Goal: Task Accomplishment & Management: Complete application form

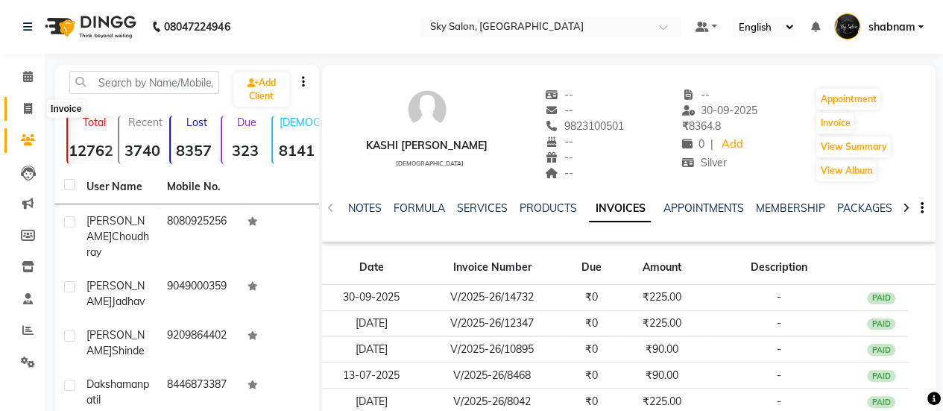
click at [28, 115] on span at bounding box center [28, 109] width 26 height 17
select select "service"
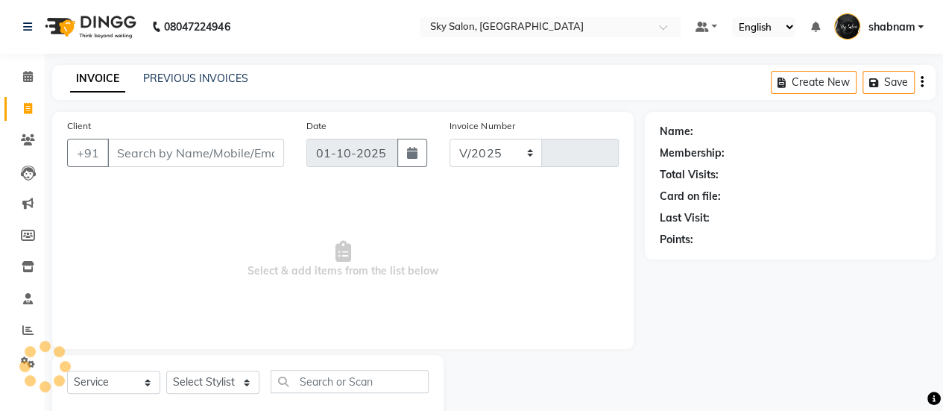
select select "3537"
type input "14805"
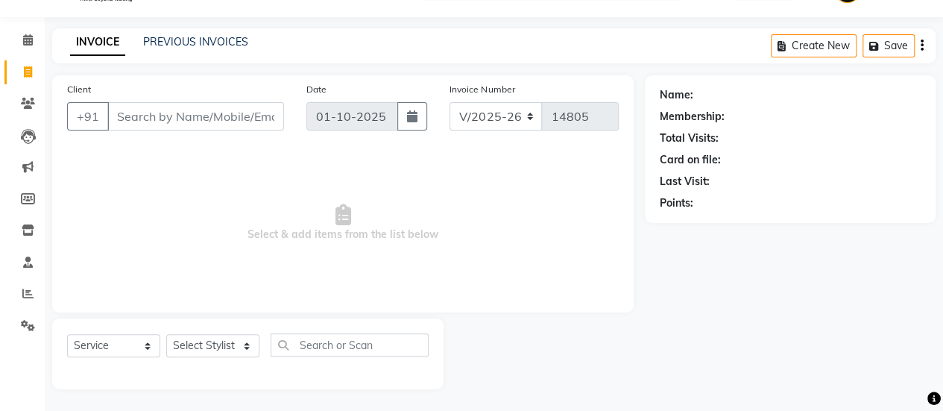
click at [210, 104] on input "Client" at bounding box center [195, 116] width 177 height 28
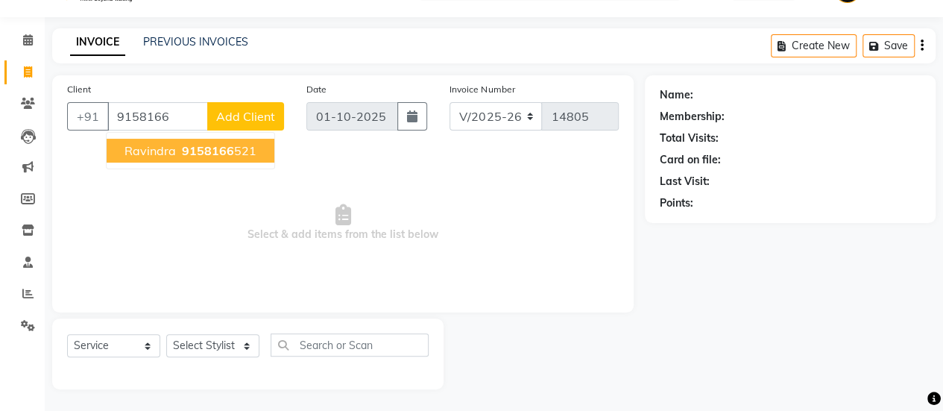
click at [194, 141] on button "ravindra 9158166 521" at bounding box center [191, 151] width 168 height 24
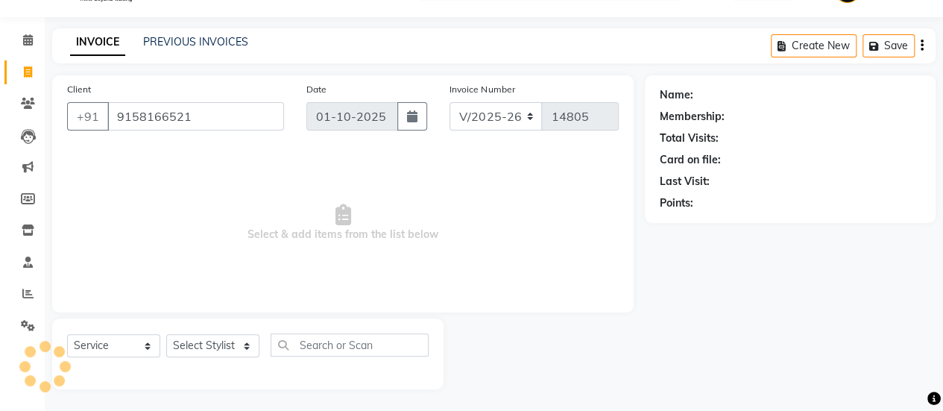
type input "9158166521"
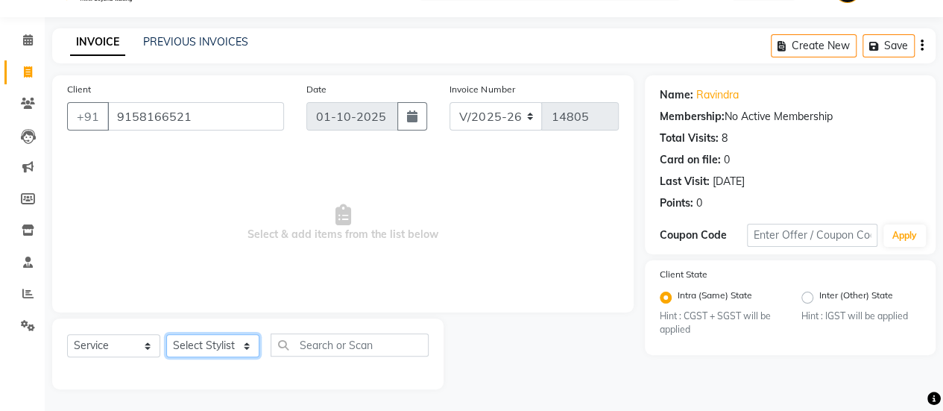
click at [223, 338] on select "Select Stylist afreen [PERSON_NAME] saha [PERSON_NAME] [PERSON_NAME] [PERSON_NA…" at bounding box center [212, 345] width 93 height 23
select select "43485"
click at [166, 334] on select "Select Stylist afreen [PERSON_NAME] saha [PERSON_NAME] [PERSON_NAME] [PERSON_NA…" at bounding box center [212, 345] width 93 height 23
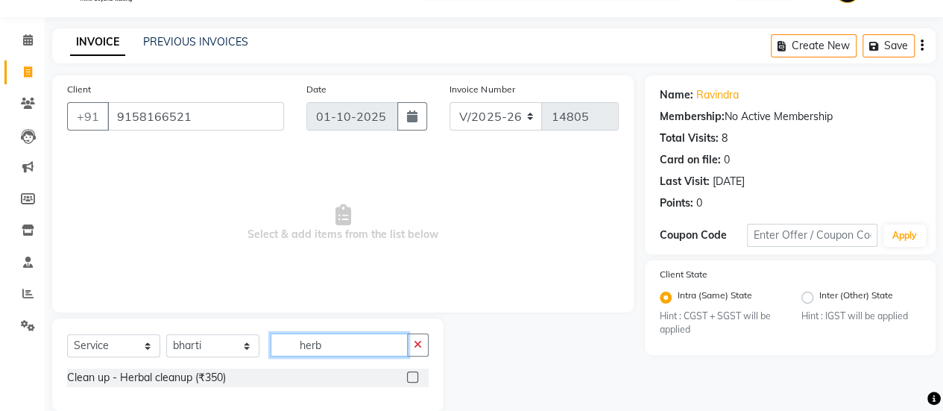
scroll to position [58, 0]
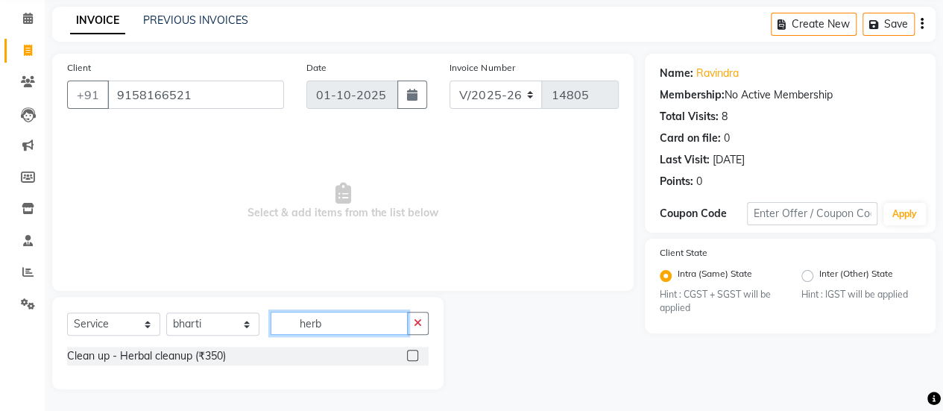
type input "herb"
click at [411, 352] on label at bounding box center [412, 354] width 11 height 11
click at [411, 352] on input "checkbox" at bounding box center [412, 356] width 10 height 10
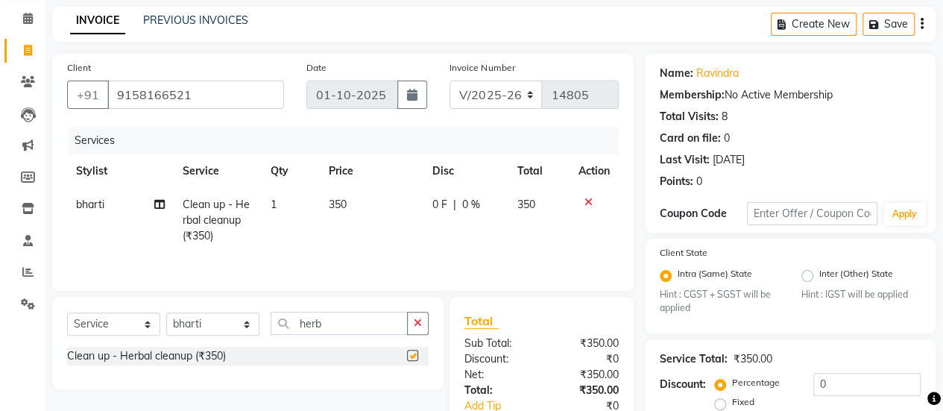
checkbox input "false"
click at [365, 328] on input "herb" at bounding box center [338, 322] width 137 height 23
drag, startPoint x: 365, startPoint y: 328, endPoint x: 243, endPoint y: 308, distance: 123.8
click at [243, 308] on div "Select Service Product Membership Package Voucher Prepaid Gift Card Select Styl…" at bounding box center [247, 343] width 391 height 92
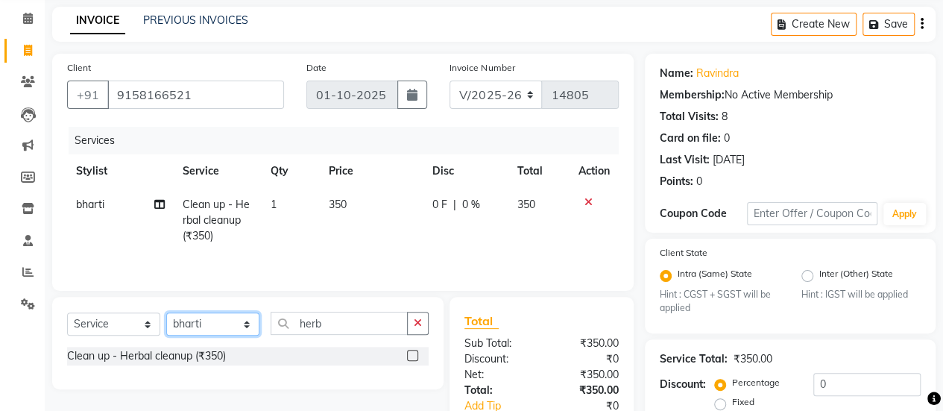
click at [210, 314] on select "Select Stylist afreen [PERSON_NAME] saha [PERSON_NAME] [PERSON_NAME] [PERSON_NA…" at bounding box center [212, 323] width 93 height 23
select select "84353"
click at [166, 312] on select "Select Stylist afreen [PERSON_NAME] saha [PERSON_NAME] [PERSON_NAME] [PERSON_NA…" at bounding box center [212, 323] width 93 height 23
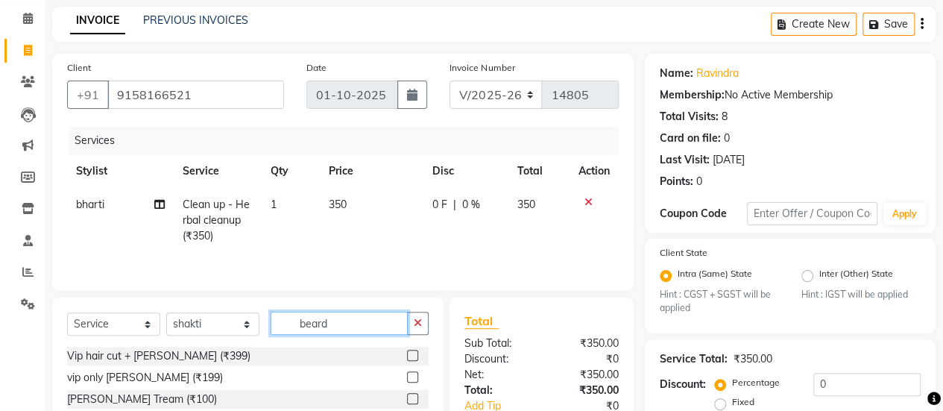
scroll to position [189, 0]
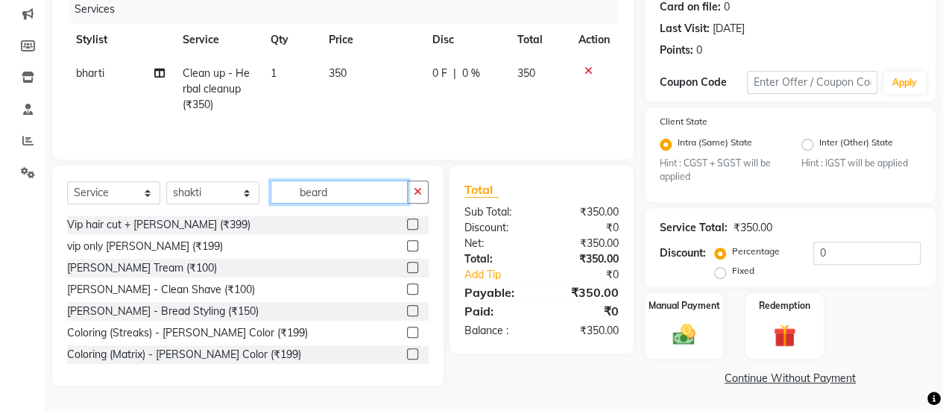
type input "beard"
click at [407, 267] on label at bounding box center [412, 267] width 11 height 11
click at [407, 267] on input "checkbox" at bounding box center [412, 268] width 10 height 10
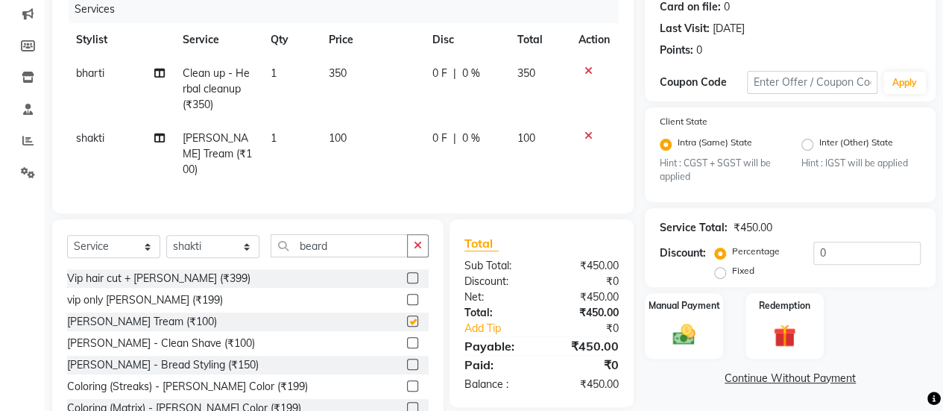
checkbox input "false"
click at [224, 242] on select "Select Stylist afreen [PERSON_NAME] saha [PERSON_NAME] [PERSON_NAME] [PERSON_NA…" at bounding box center [212, 246] width 93 height 23
select select "89643"
click at [166, 235] on select "Select Stylist afreen [PERSON_NAME] saha [PERSON_NAME] [PERSON_NAME] [PERSON_NA…" at bounding box center [212, 246] width 93 height 23
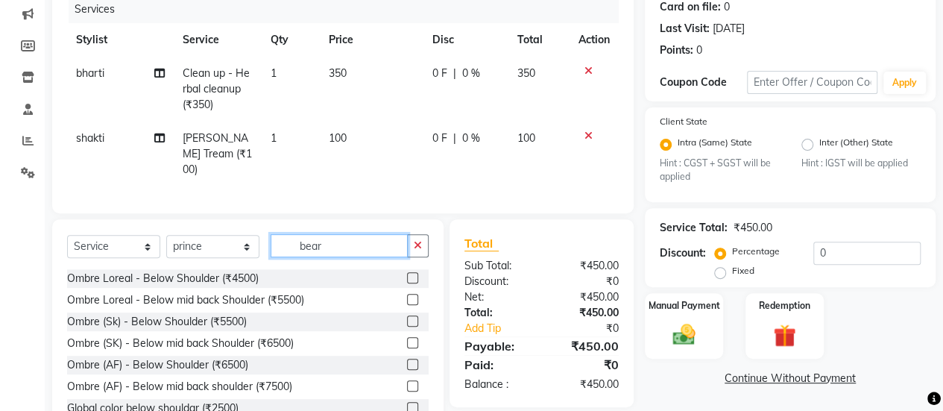
type input "beard"
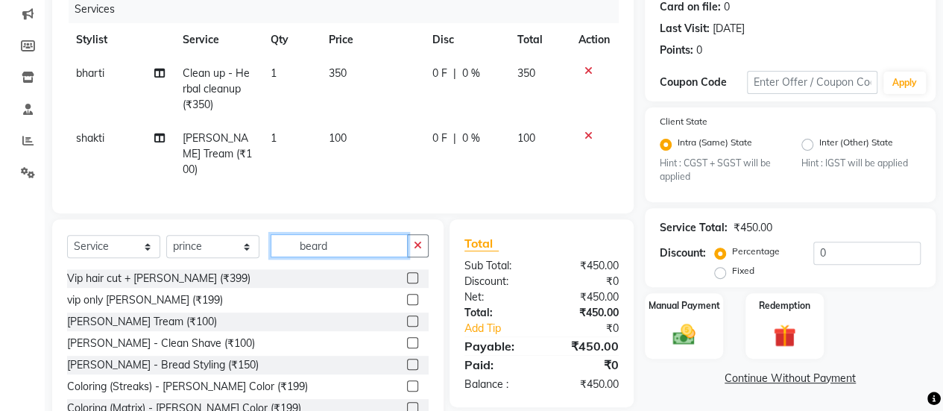
scroll to position [235, 0]
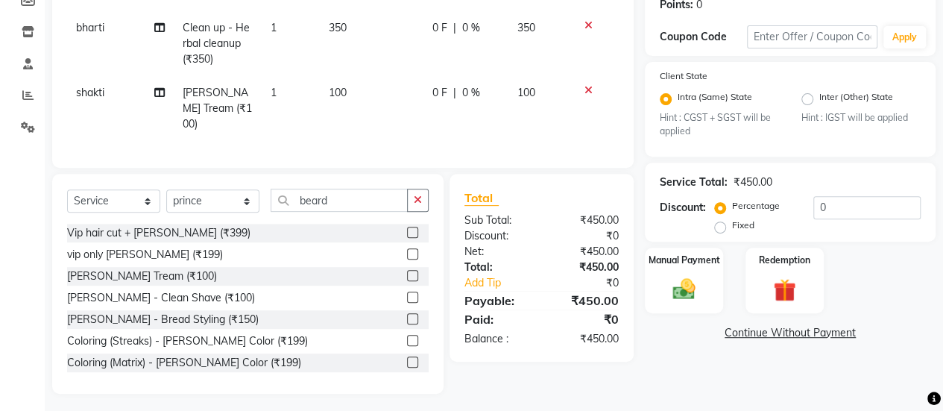
click at [407, 270] on label at bounding box center [412, 275] width 11 height 11
click at [407, 271] on input "checkbox" at bounding box center [412, 276] width 10 height 10
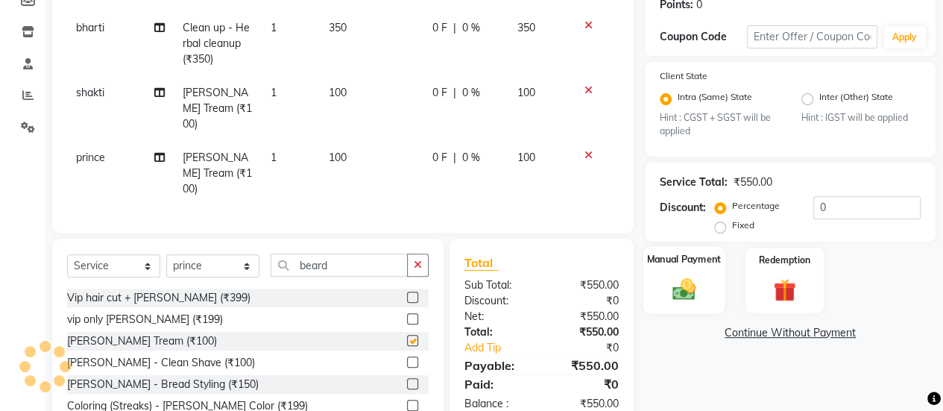
checkbox input "false"
click at [672, 265] on label "Manual Payment" at bounding box center [684, 260] width 75 height 14
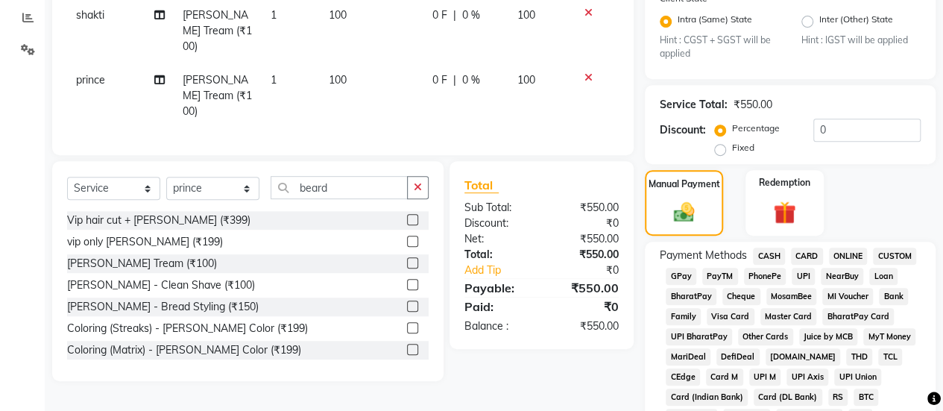
scroll to position [316, 0]
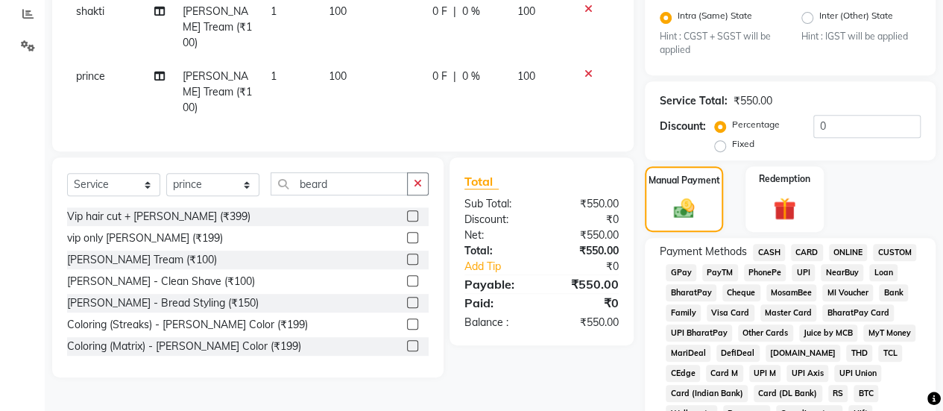
click at [779, 261] on div "CASH" at bounding box center [766, 254] width 38 height 20
drag, startPoint x: 779, startPoint y: 261, endPoint x: 770, endPoint y: 251, distance: 13.2
click at [770, 251] on div "CASH" at bounding box center [766, 254] width 38 height 20
click at [770, 251] on span "CASH" at bounding box center [769, 252] width 32 height 17
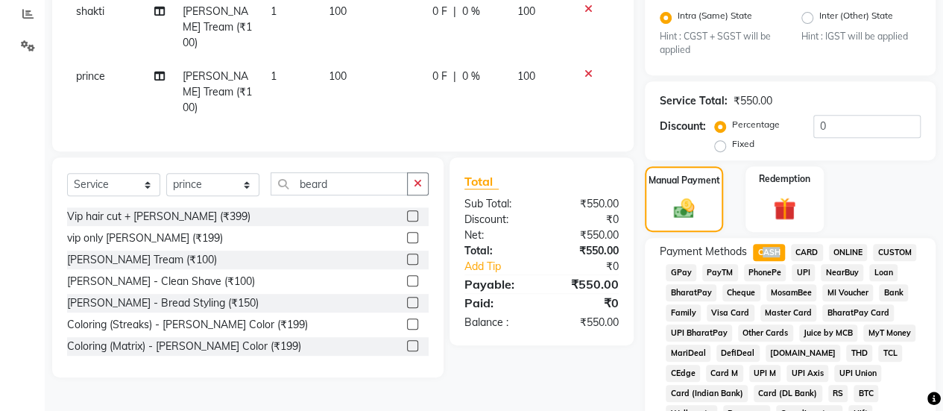
click at [770, 251] on span "CASH" at bounding box center [769, 252] width 32 height 17
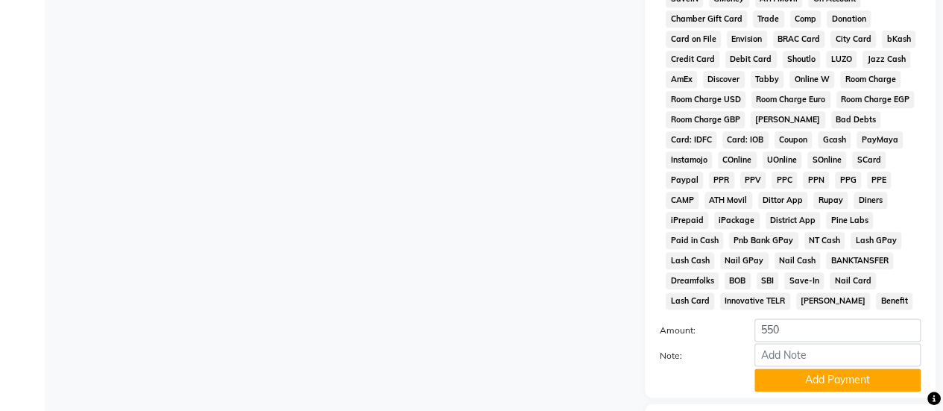
scroll to position [870, 0]
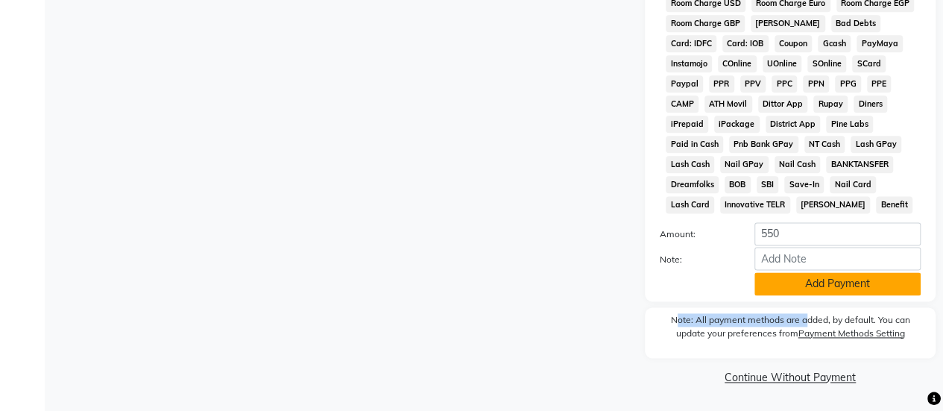
drag, startPoint x: 802, startPoint y: 306, endPoint x: 799, endPoint y: 285, distance: 21.1
click at [799, 285] on button "Add Payment" at bounding box center [837, 283] width 166 height 23
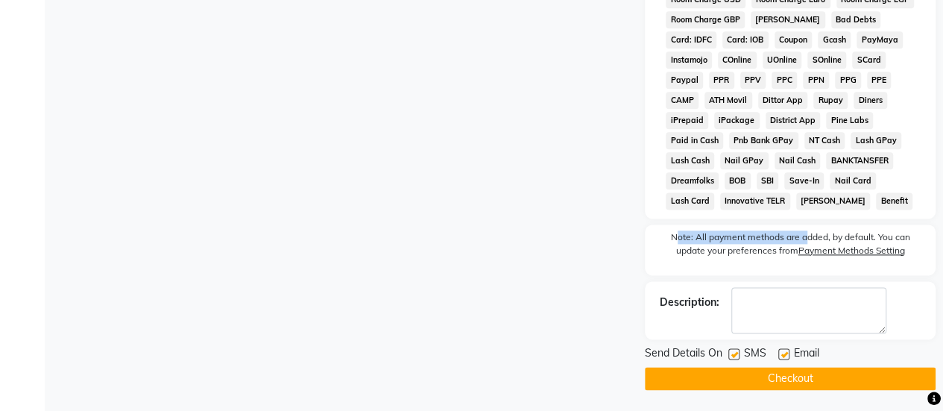
click at [727, 379] on button "Checkout" at bounding box center [789, 378] width 291 height 23
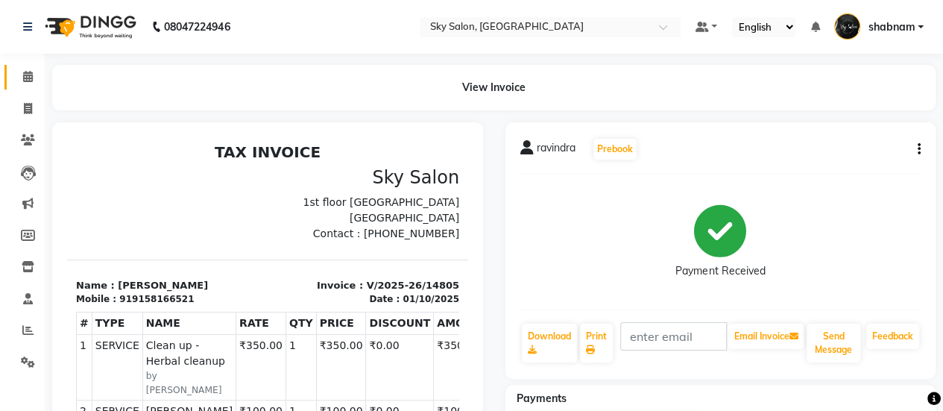
click at [27, 86] on link "Calendar" at bounding box center [22, 77] width 36 height 25
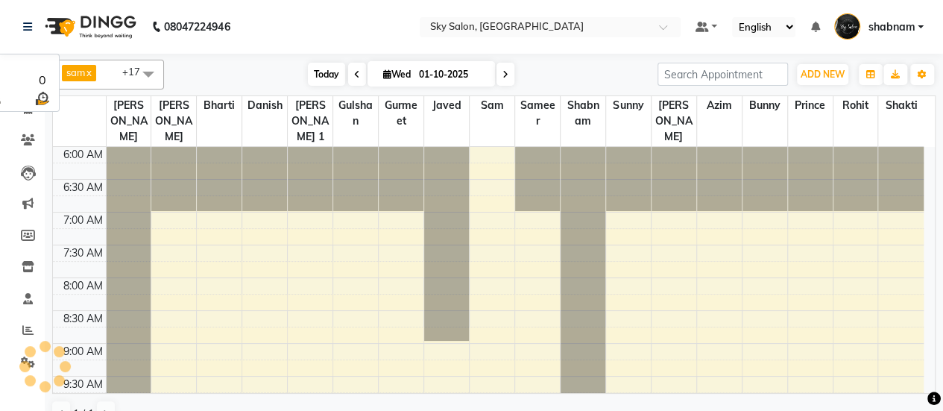
click at [323, 64] on span "Today" at bounding box center [326, 74] width 37 height 23
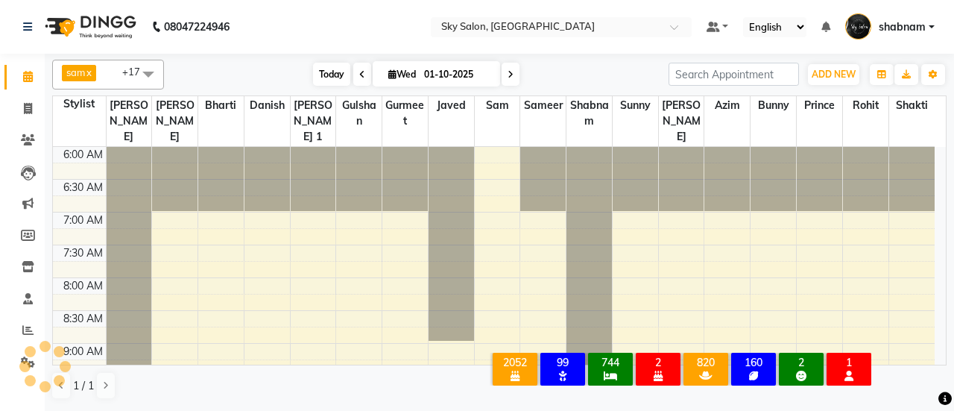
click at [323, 64] on span "Today" at bounding box center [331, 74] width 37 height 23
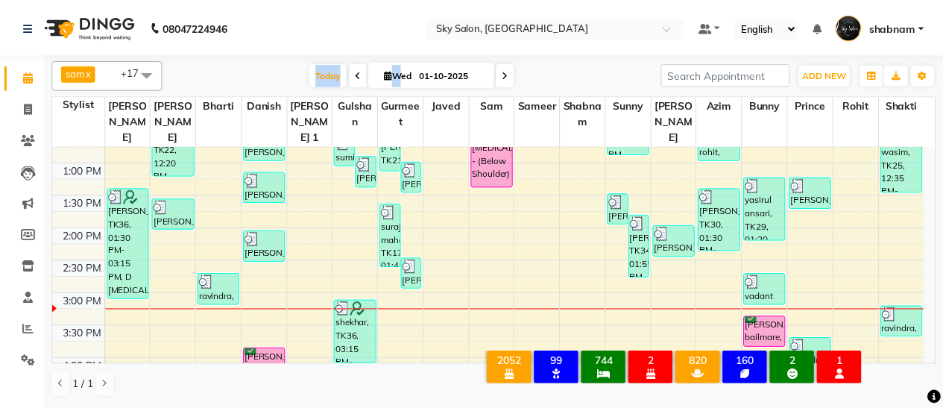
scroll to position [442, 0]
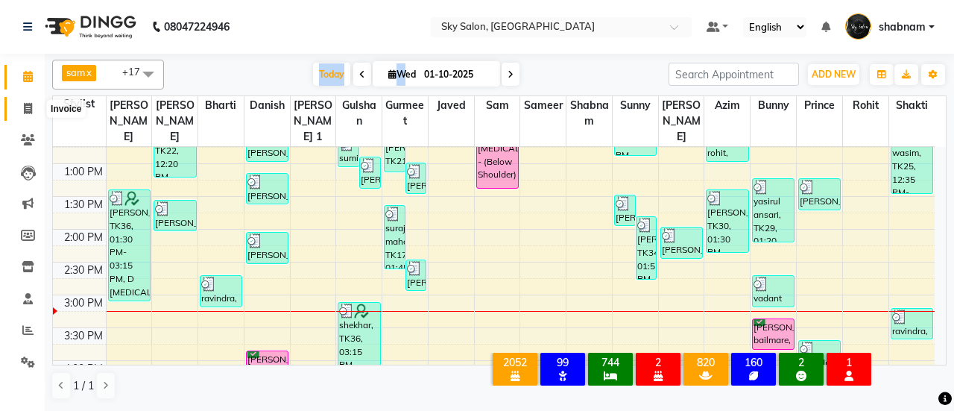
click at [17, 102] on span at bounding box center [28, 109] width 26 height 17
select select "3537"
select select "service"
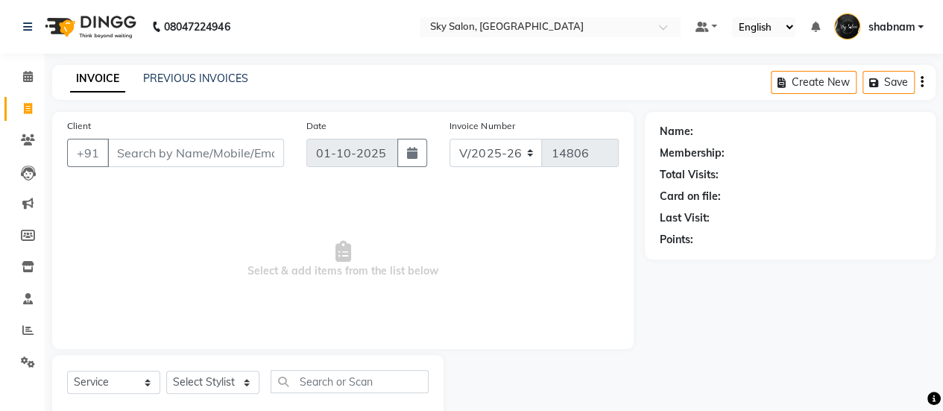
click at [141, 78] on div "INVOICE PREVIOUS INVOICES" at bounding box center [150, 79] width 196 height 16
click at [192, 77] on link "PREVIOUS INVOICES" at bounding box center [195, 78] width 105 height 13
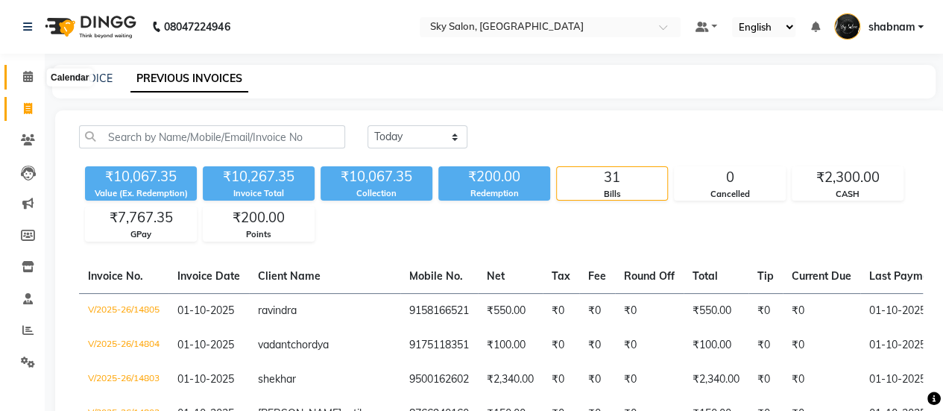
click at [19, 70] on span at bounding box center [28, 77] width 26 height 17
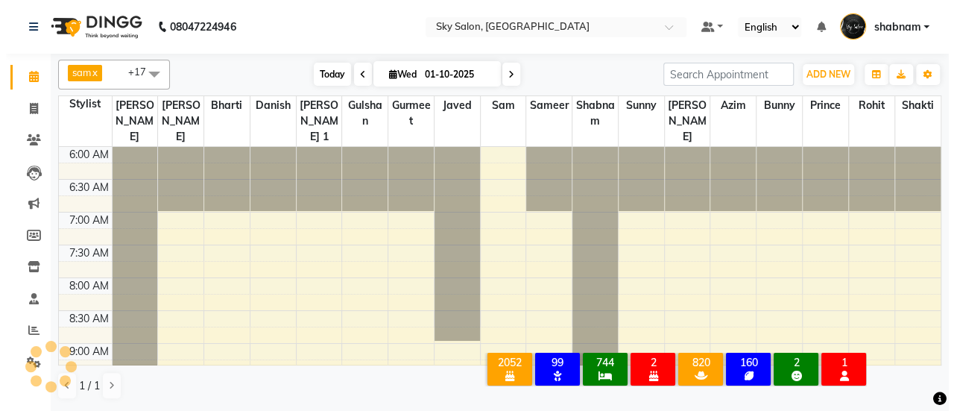
scroll to position [582, 0]
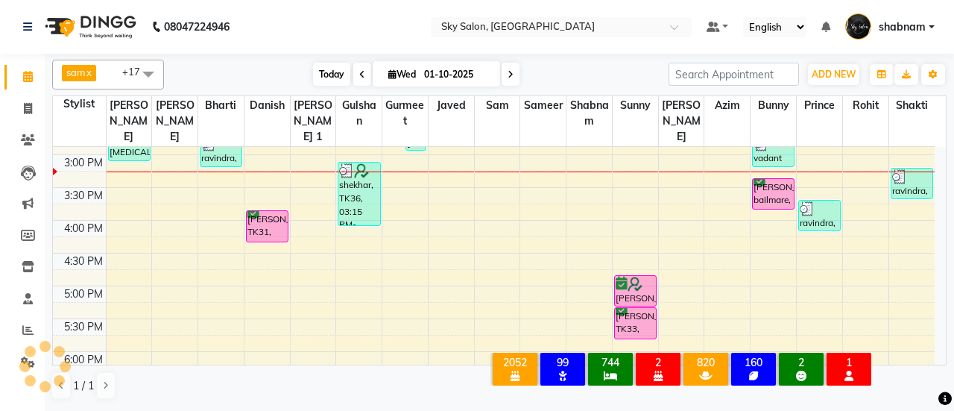
click at [322, 72] on span "Today" at bounding box center [331, 74] width 37 height 23
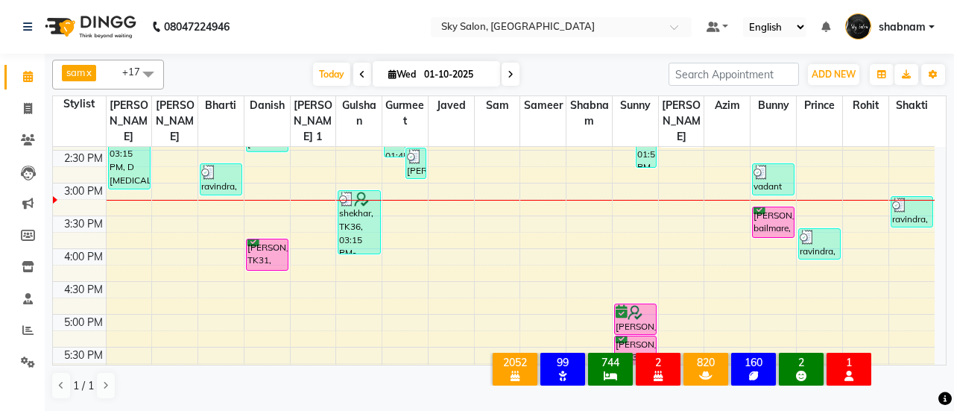
scroll to position [553, 0]
click at [24, 98] on link "Invoice" at bounding box center [22, 109] width 36 height 25
select select "service"
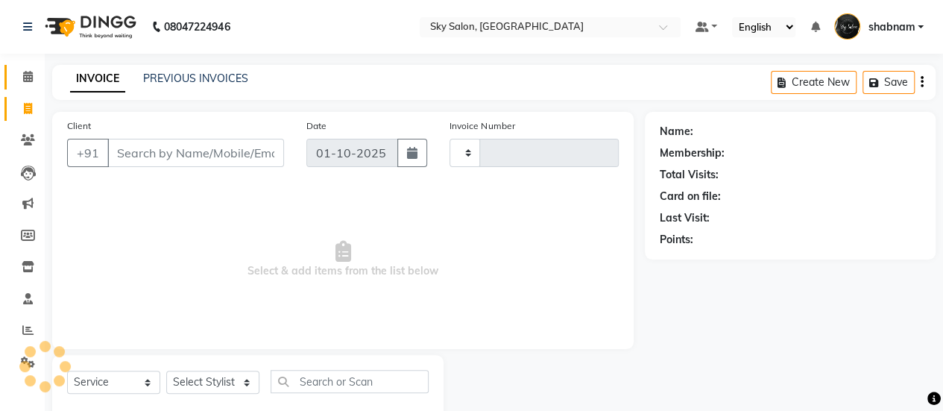
type input "14806"
select select "3537"
click at [191, 83] on link "PREVIOUS INVOICES" at bounding box center [195, 78] width 105 height 13
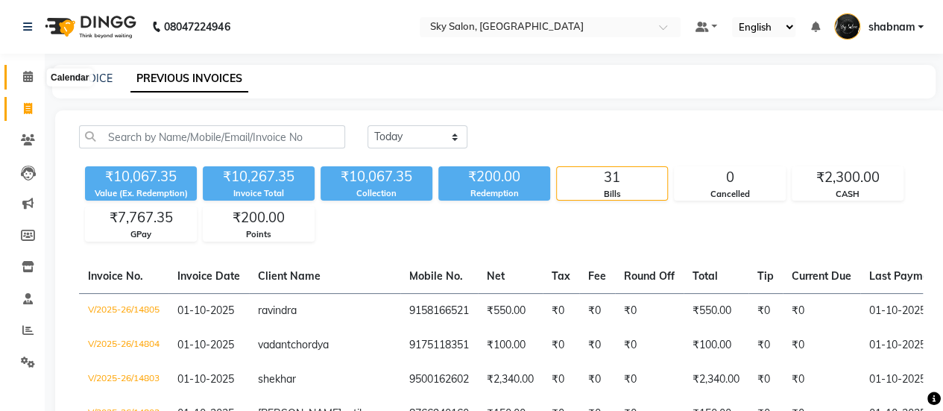
click at [30, 83] on span at bounding box center [28, 77] width 26 height 17
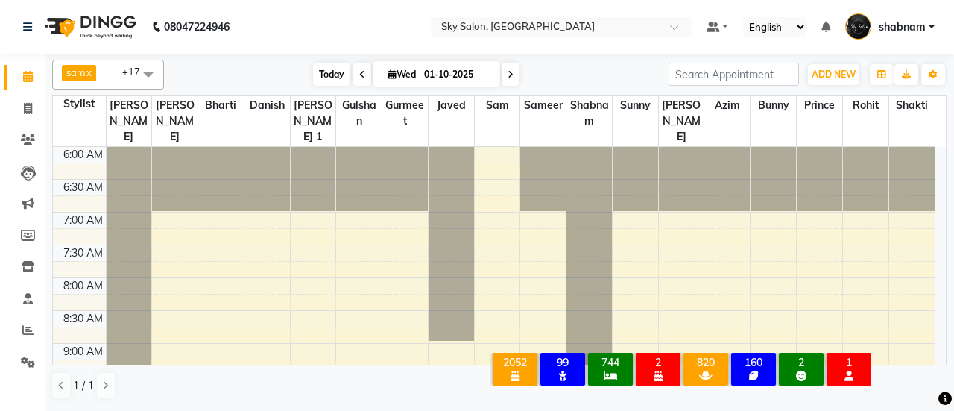
click at [322, 74] on span "Today" at bounding box center [331, 74] width 37 height 23
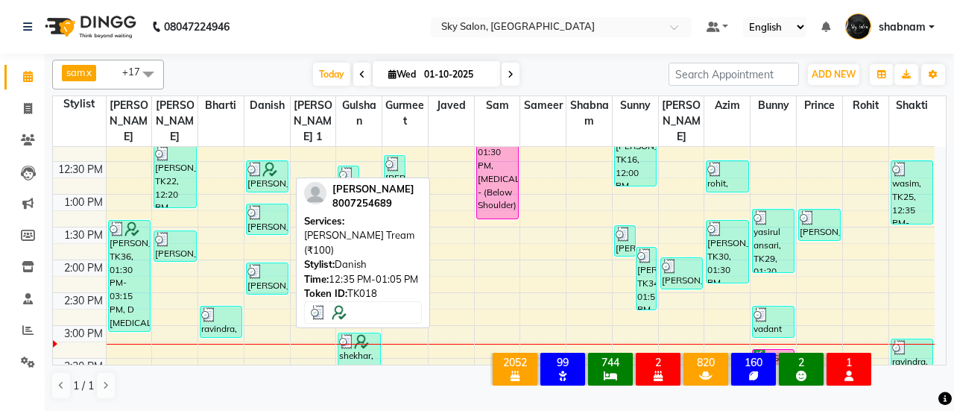
scroll to position [381, 0]
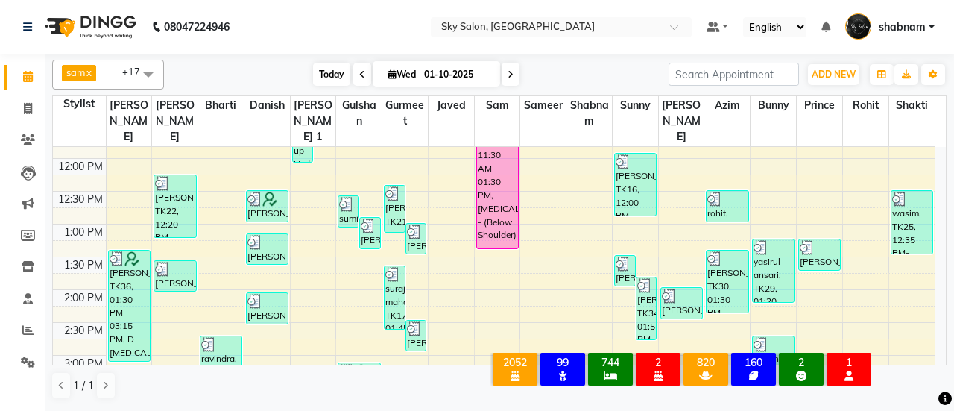
click at [324, 77] on span "Today" at bounding box center [331, 74] width 37 height 23
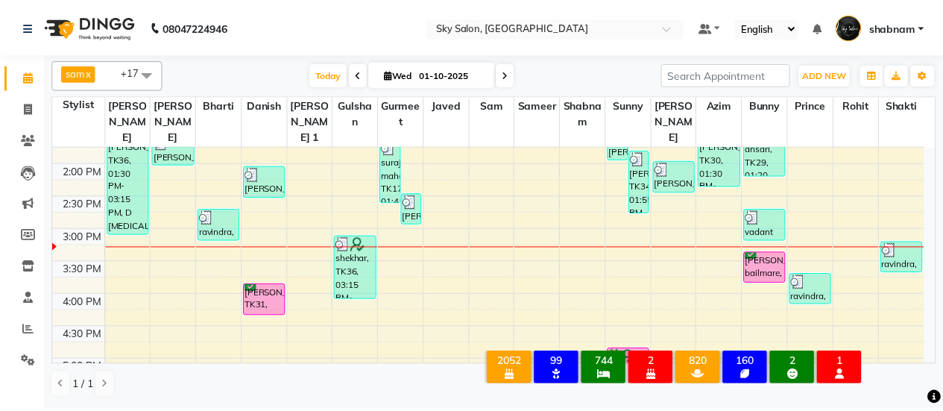
scroll to position [508, 0]
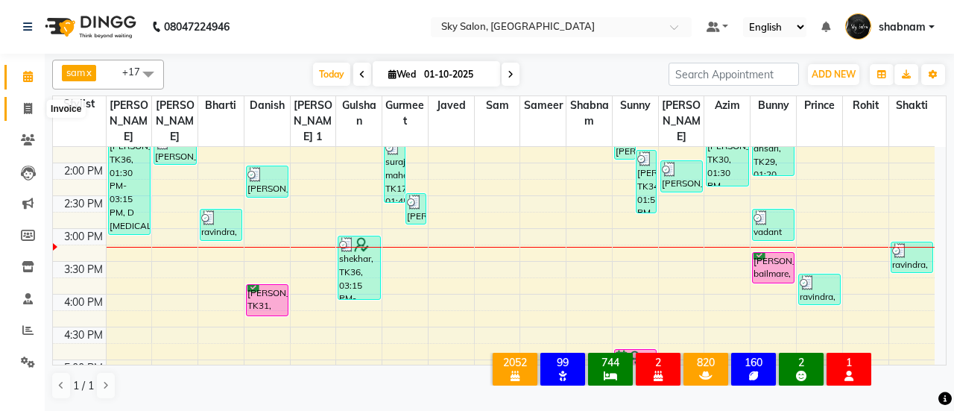
click at [15, 110] on span at bounding box center [28, 109] width 26 height 17
select select "service"
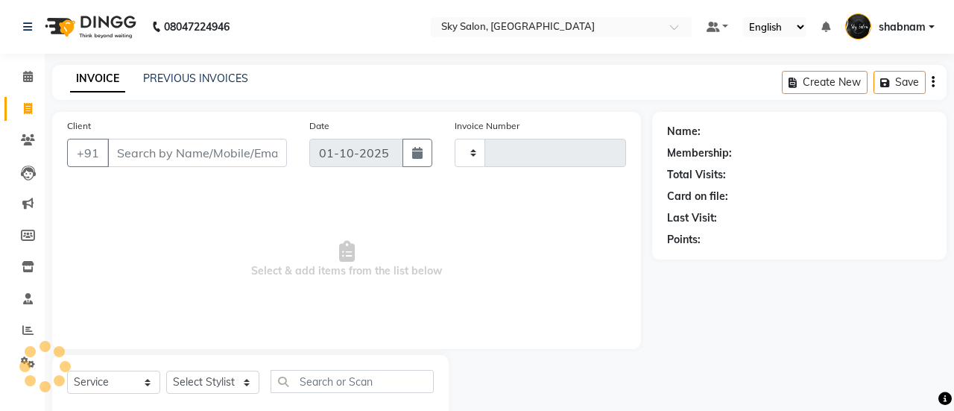
type input "14806"
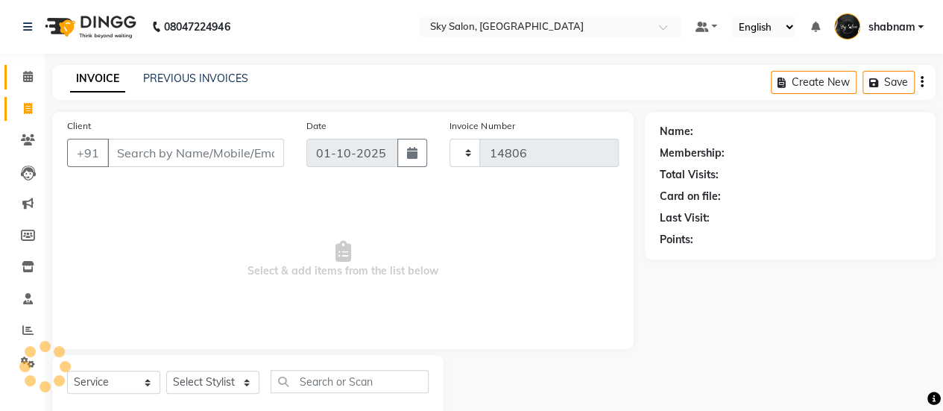
select select "3537"
click at [27, 87] on link "Calendar" at bounding box center [22, 77] width 36 height 25
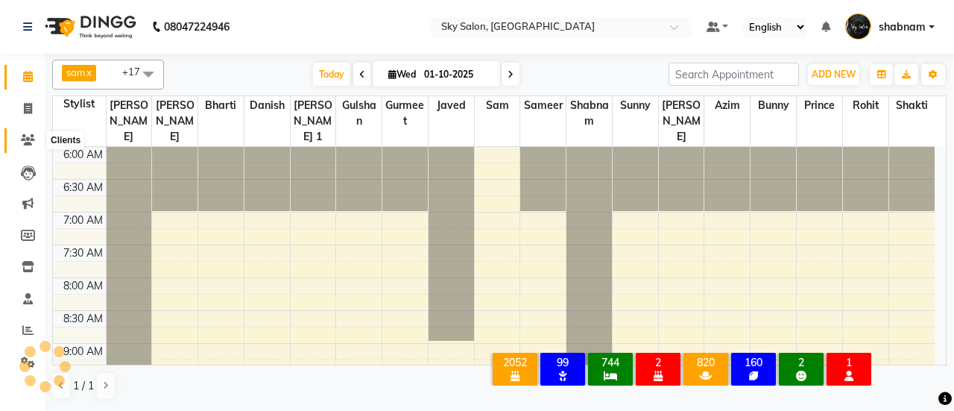
click at [28, 140] on icon at bounding box center [28, 139] width 14 height 11
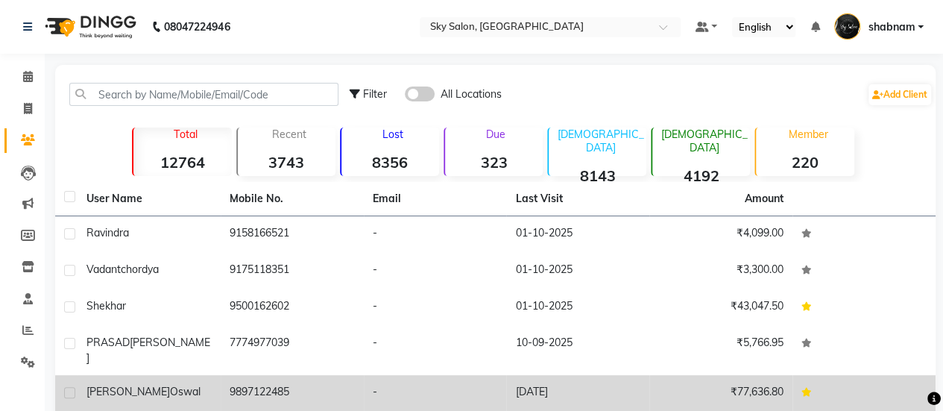
click at [231, 375] on td "9897122485" at bounding box center [292, 393] width 143 height 37
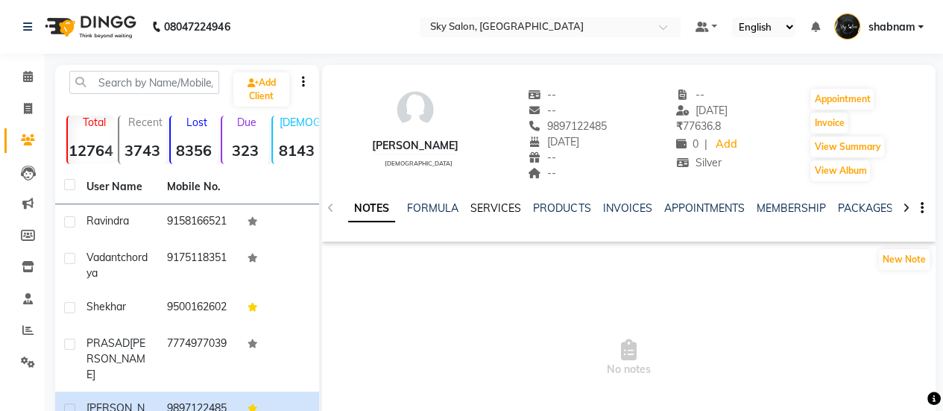
click at [482, 205] on link "SERVICES" at bounding box center [495, 207] width 51 height 13
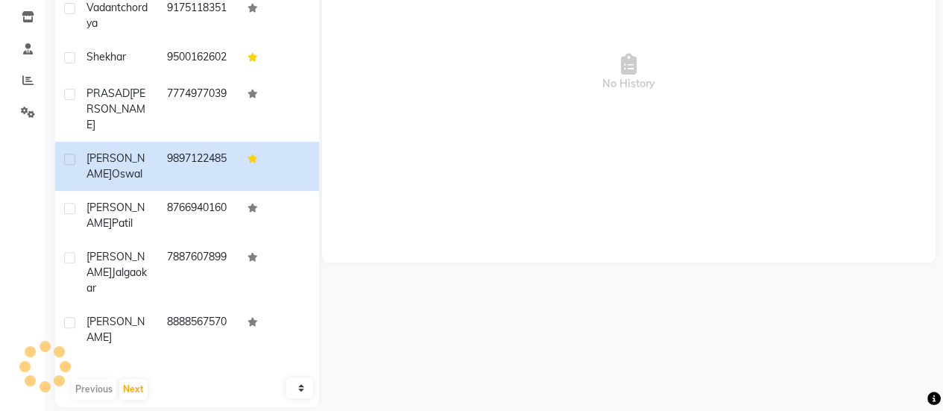
scroll to position [252, 0]
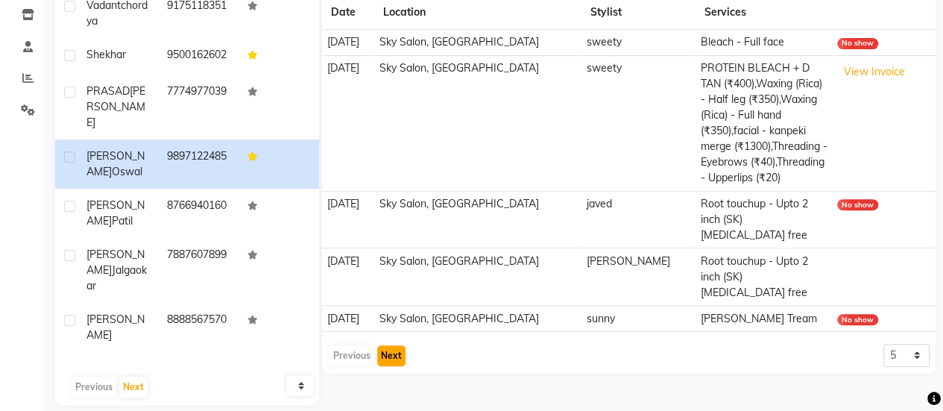
click at [393, 345] on button "Next" at bounding box center [391, 355] width 28 height 21
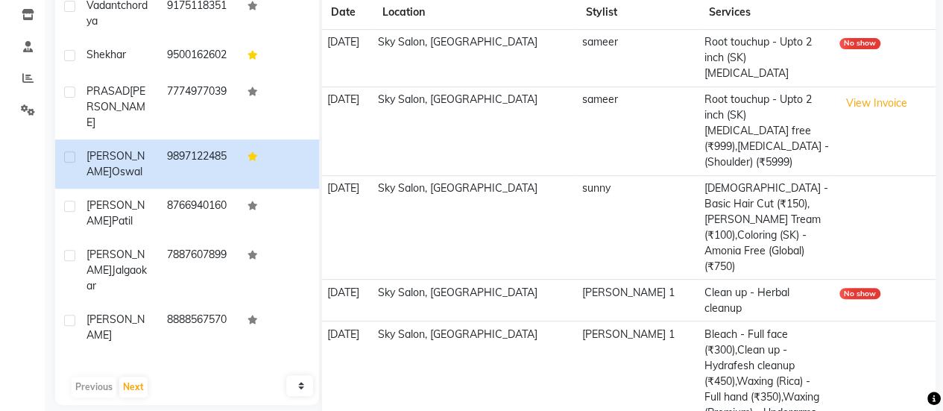
scroll to position [297, 0]
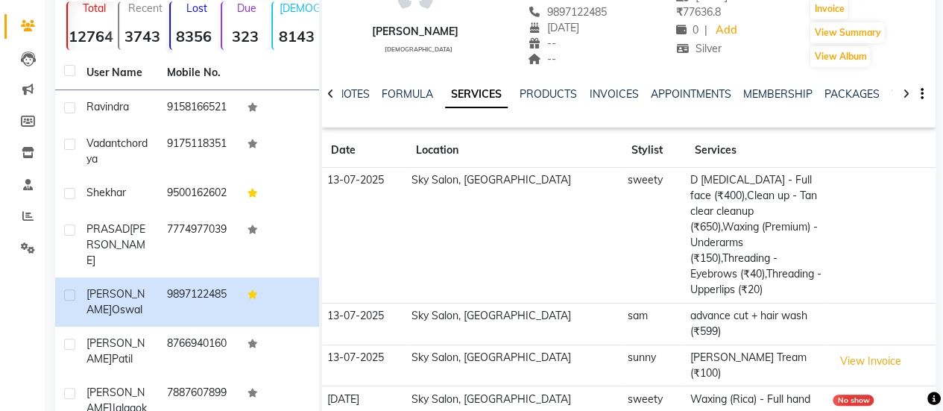
scroll to position [268, 0]
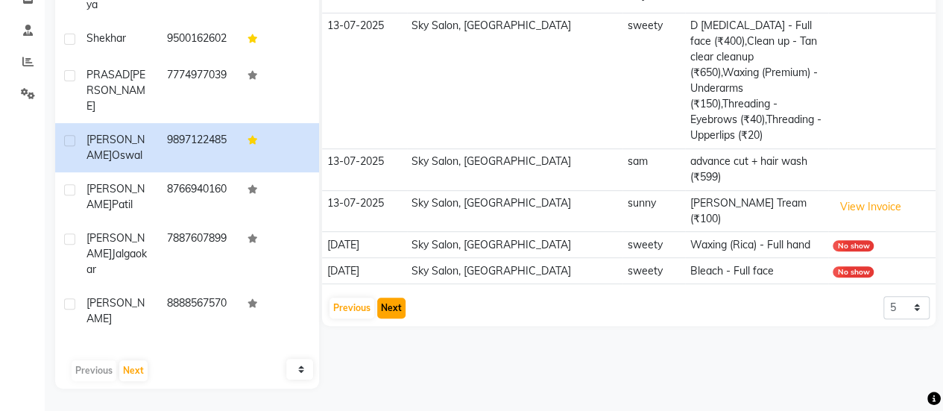
click at [389, 297] on button "Next" at bounding box center [391, 307] width 28 height 21
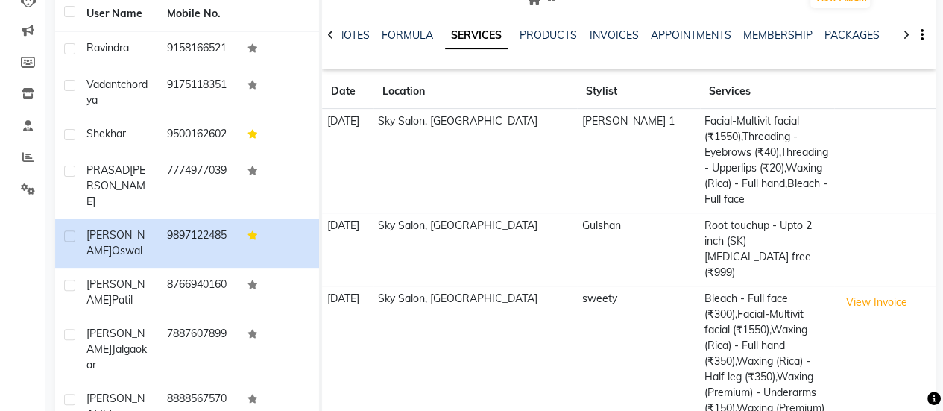
scroll to position [391, 0]
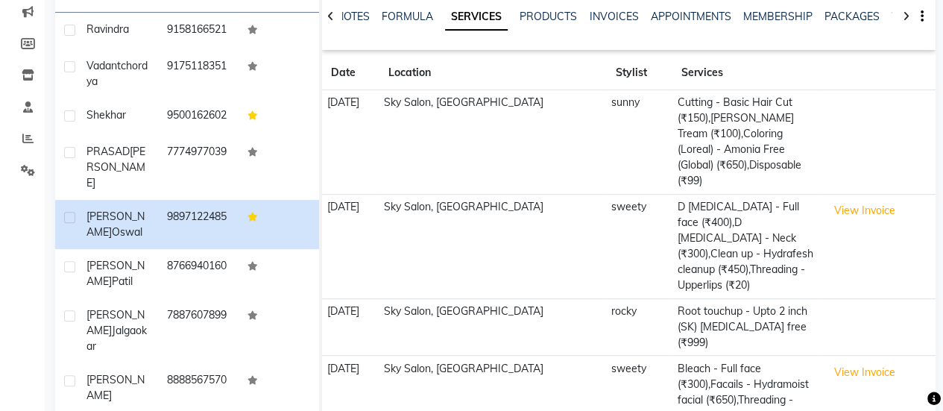
scroll to position [329, 0]
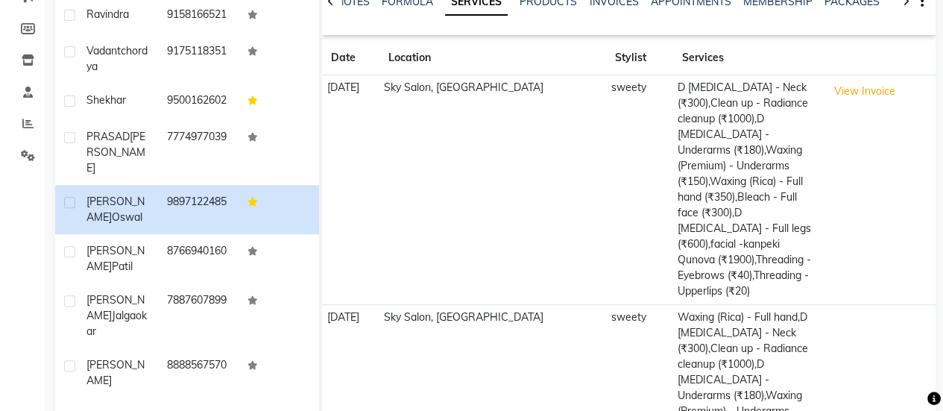
scroll to position [376, 0]
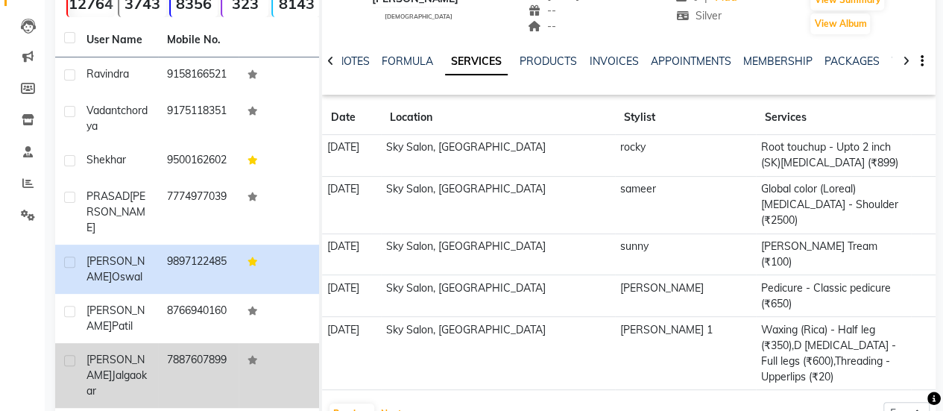
scroll to position [145, 0]
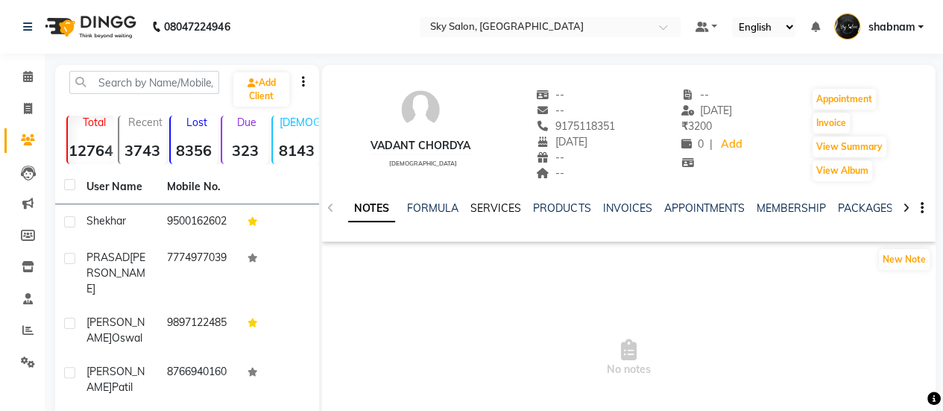
click at [490, 204] on link "SERVICES" at bounding box center [495, 207] width 51 height 13
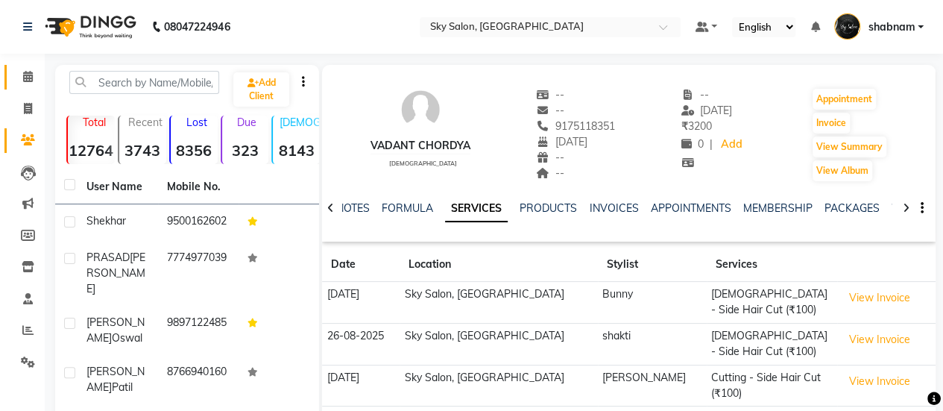
drag, startPoint x: 31, startPoint y: 60, endPoint x: 19, endPoint y: 81, distance: 24.7
click at [19, 81] on div "Calendar Invoice Clients Leads Marketing Members Inventory Staff Reports Settin…" at bounding box center [100, 349] width 201 height 614
click at [19, 81] on span at bounding box center [28, 77] width 26 height 17
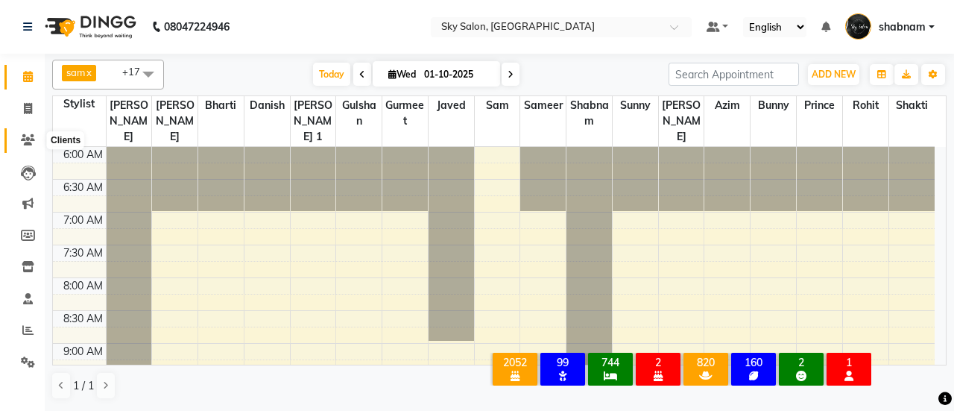
click at [16, 141] on span at bounding box center [28, 140] width 26 height 17
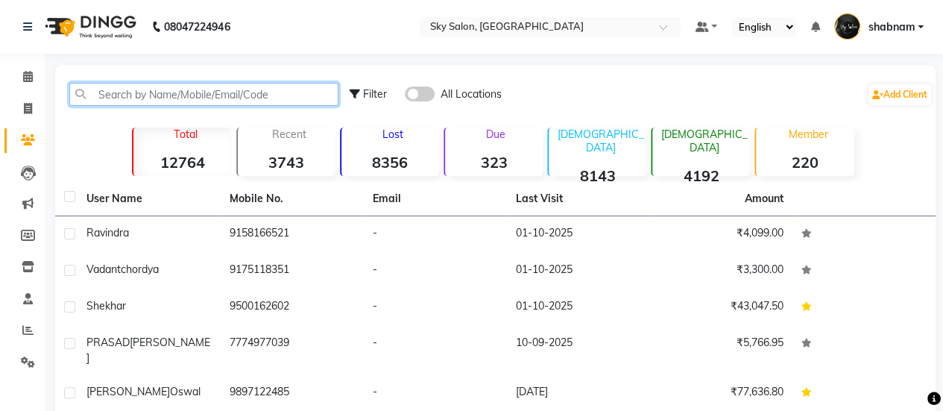
click at [220, 101] on input "text" at bounding box center [203, 94] width 269 height 23
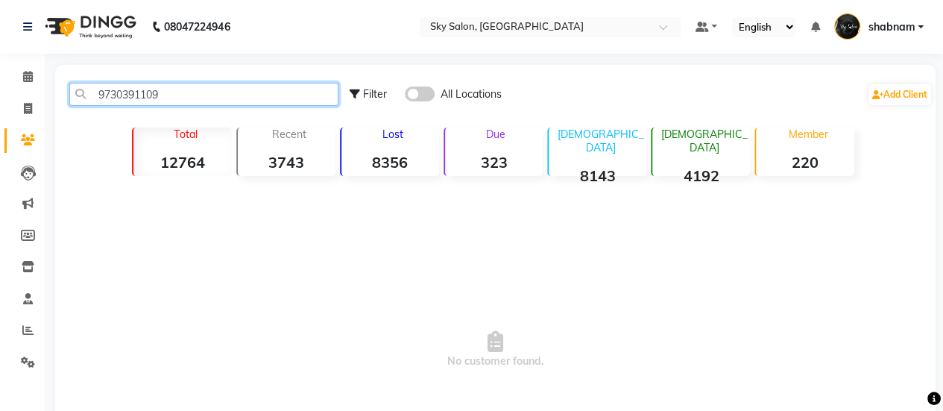
click at [117, 104] on input "9730391109" at bounding box center [203, 94] width 269 height 23
type input "9730391109"
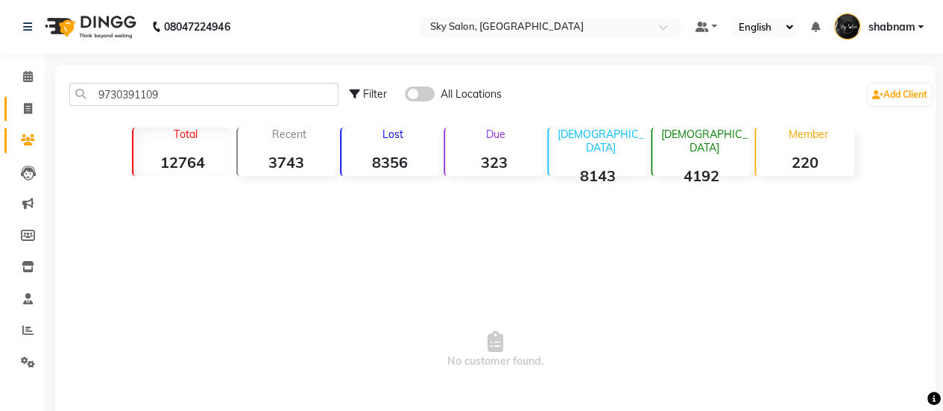
drag, startPoint x: 41, startPoint y: 108, endPoint x: 26, endPoint y: 107, distance: 15.0
click at [26, 107] on li "Invoice" at bounding box center [22, 109] width 45 height 32
click at [26, 107] on icon at bounding box center [28, 108] width 8 height 11
select select "3537"
select select "service"
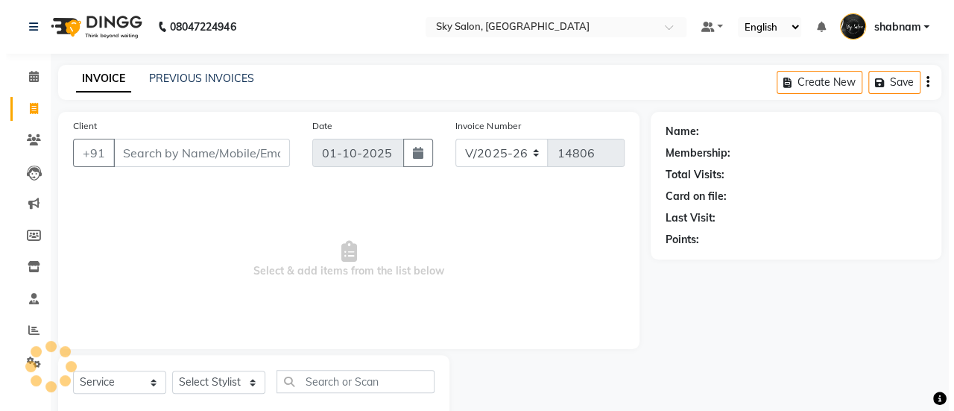
scroll to position [37, 0]
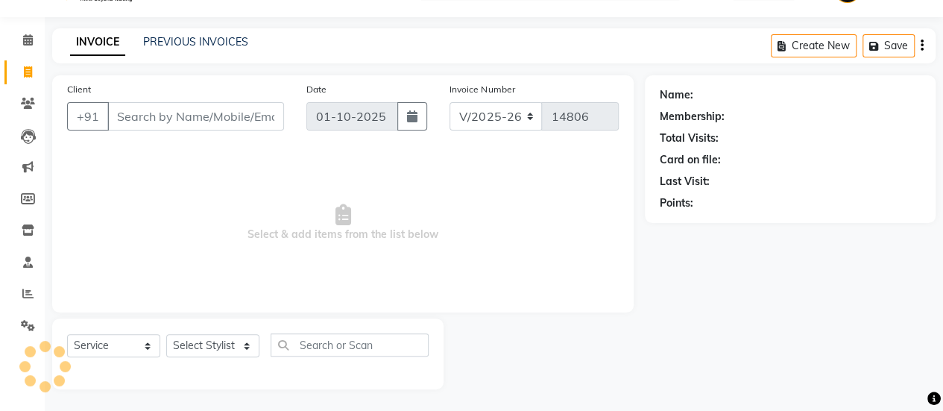
click at [221, 111] on input "Client" at bounding box center [195, 116] width 177 height 28
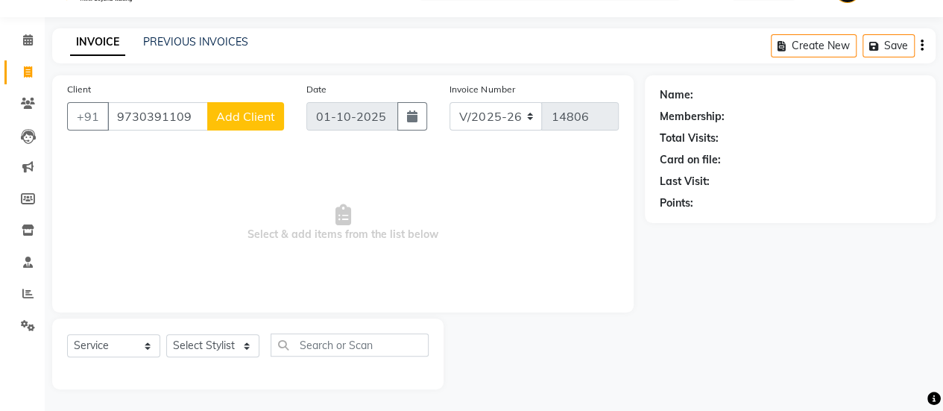
type input "9730391109"
click at [252, 115] on span "Add Client" at bounding box center [245, 116] width 59 height 15
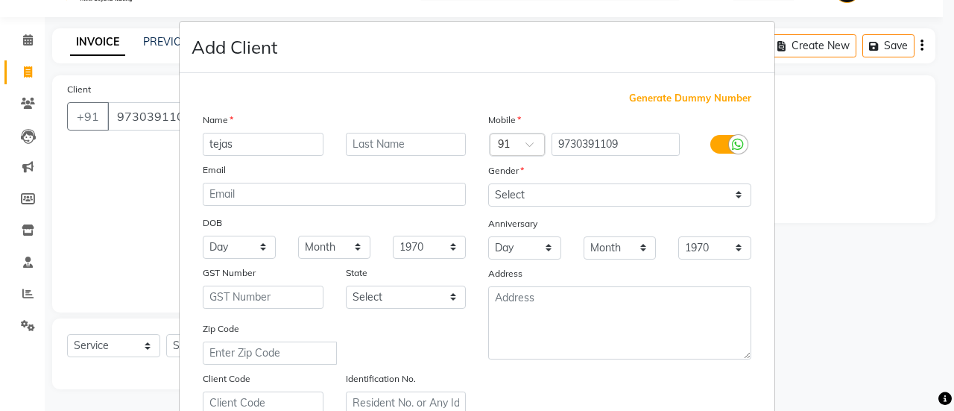
type input "tejas"
click at [378, 147] on input "text" at bounding box center [406, 144] width 121 height 23
type input "pawar"
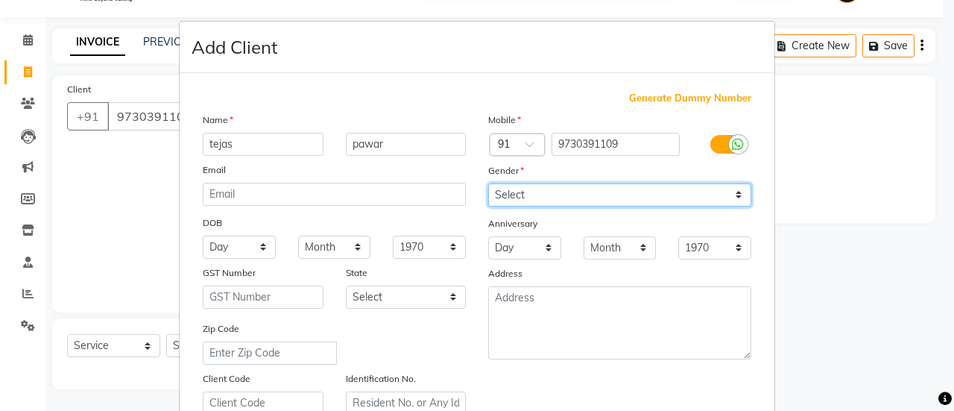
click at [597, 201] on select "Select [DEMOGRAPHIC_DATA] [DEMOGRAPHIC_DATA] Other Prefer Not To Say" at bounding box center [619, 194] width 263 height 23
select select "[DEMOGRAPHIC_DATA]"
click at [488, 183] on select "Select [DEMOGRAPHIC_DATA] [DEMOGRAPHIC_DATA] Other Prefer Not To Say" at bounding box center [619, 194] width 263 height 23
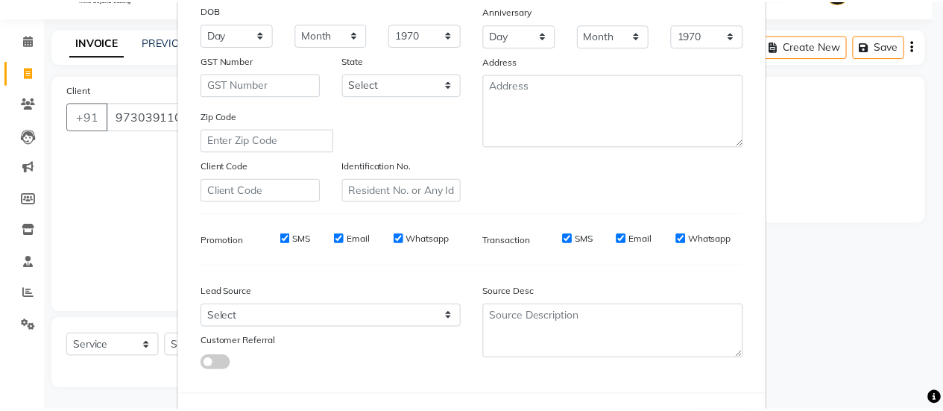
scroll to position [274, 0]
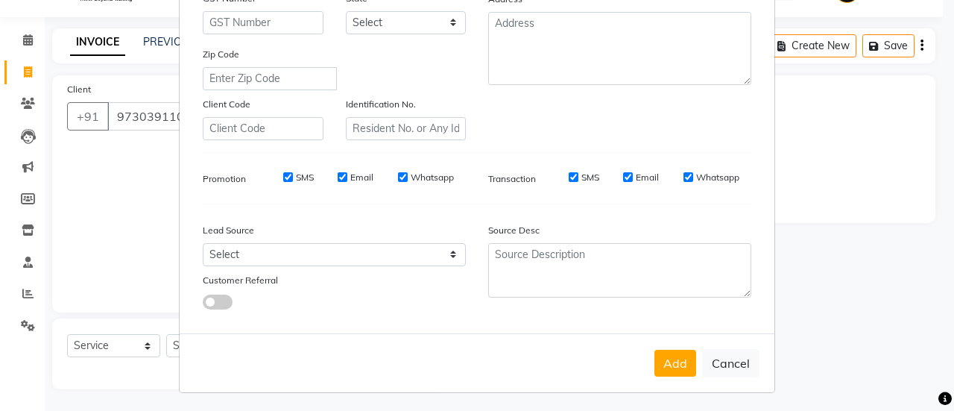
click at [658, 374] on div "Add Cancel" at bounding box center [477, 362] width 595 height 59
click at [685, 357] on button "Add" at bounding box center [675, 362] width 42 height 27
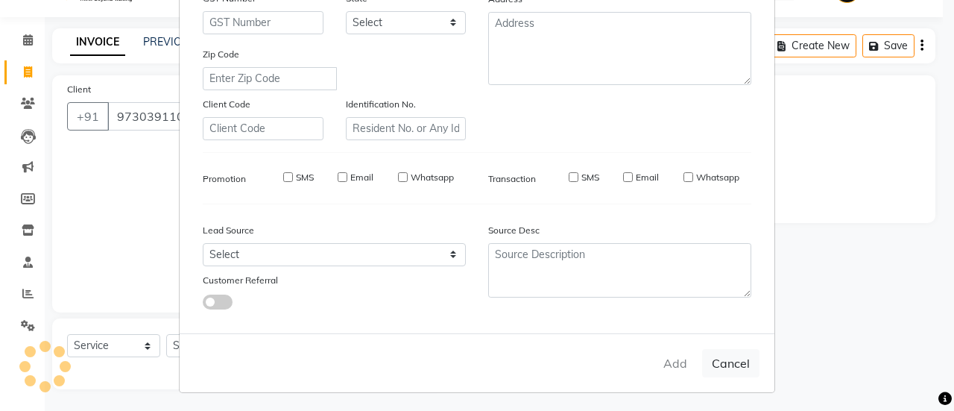
select select
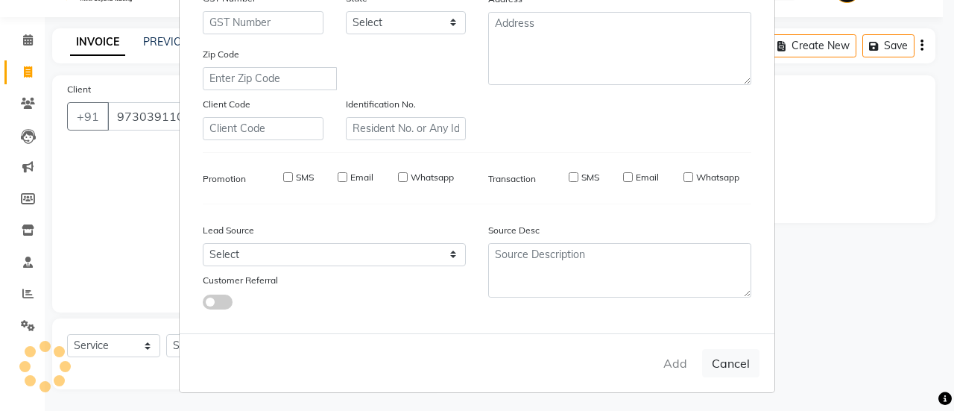
select select
checkbox input "false"
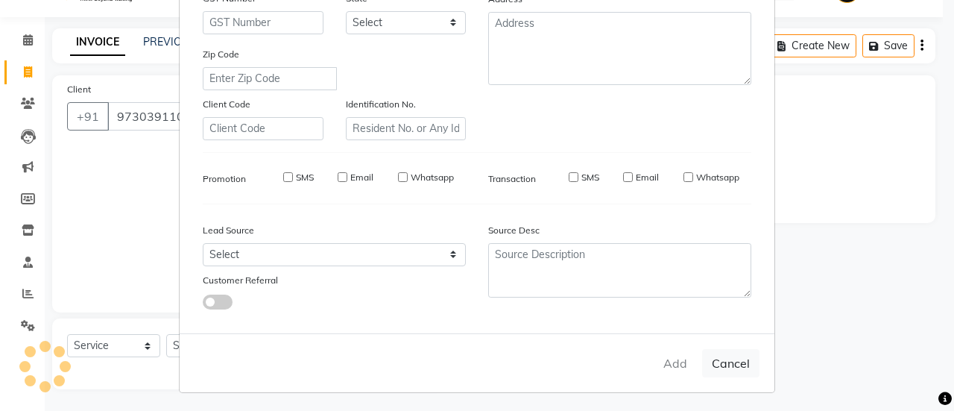
checkbox input "false"
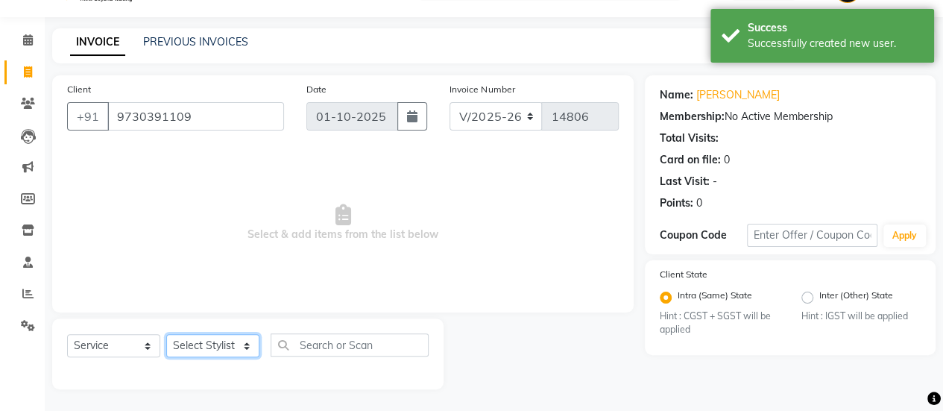
click at [235, 349] on select "Select Stylist afreen [PERSON_NAME] saha [PERSON_NAME] [PERSON_NAME] [PERSON_NA…" at bounding box center [212, 345] width 93 height 23
click at [166, 334] on select "Select Stylist afreen [PERSON_NAME] saha [PERSON_NAME] [PERSON_NAME] [PERSON_NA…" at bounding box center [212, 345] width 93 height 23
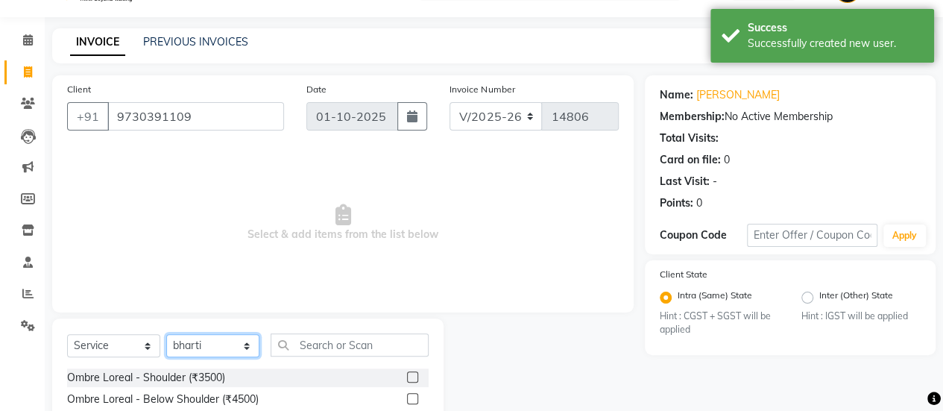
scroll to position [186, 0]
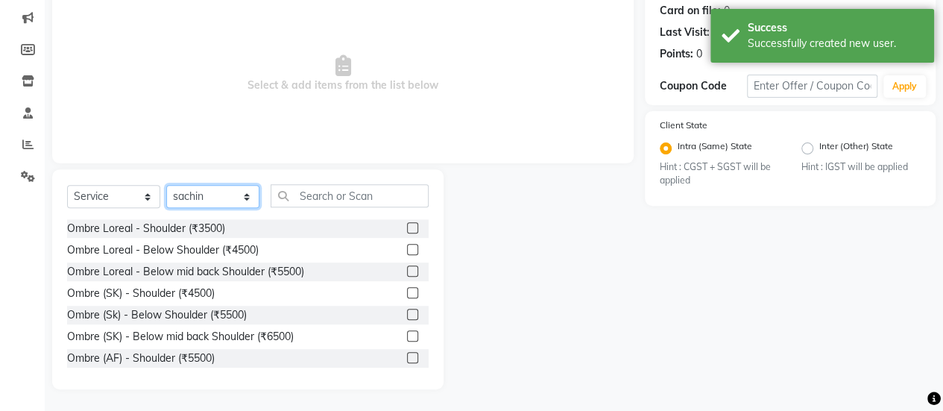
select select "89643"
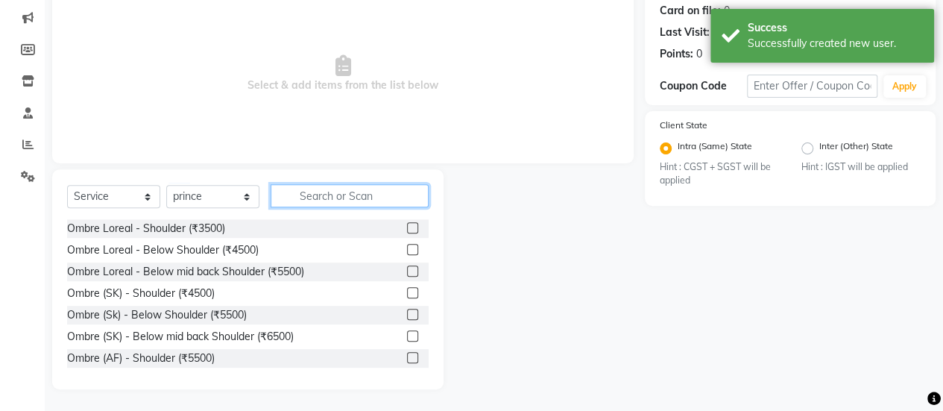
click at [376, 194] on input "text" at bounding box center [349, 195] width 158 height 23
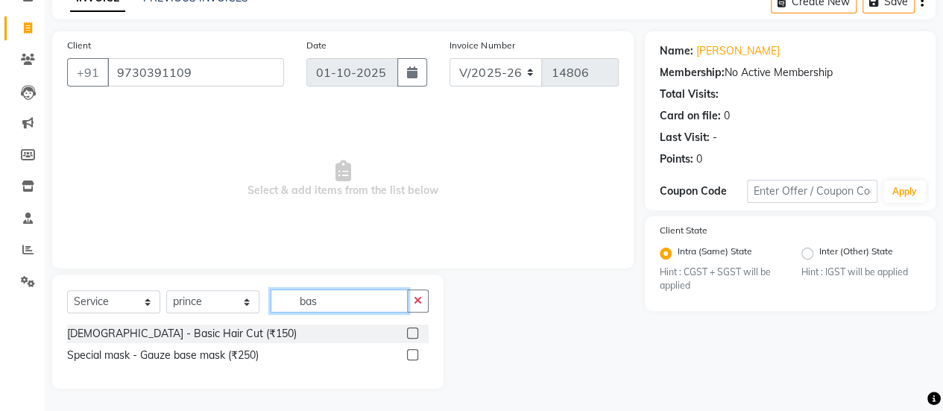
scroll to position [80, 0]
type input "bas"
click at [410, 336] on label at bounding box center [412, 333] width 11 height 11
click at [410, 336] on input "checkbox" at bounding box center [412, 334] width 10 height 10
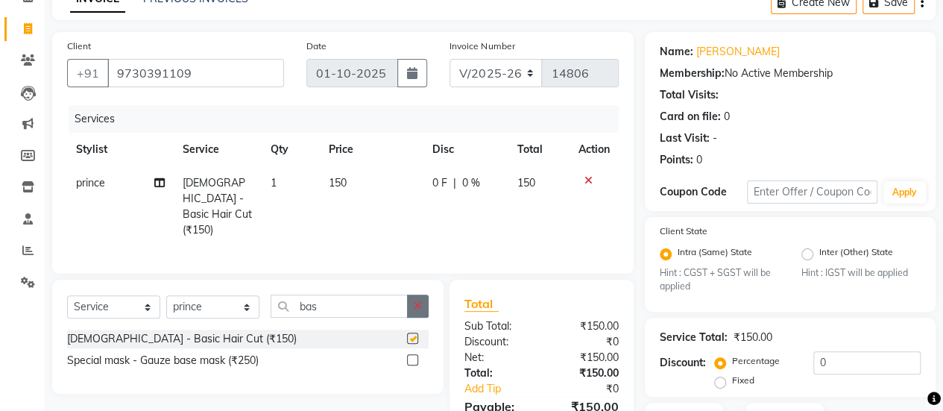
checkbox input "false"
click at [420, 302] on icon "button" at bounding box center [418, 305] width 8 height 10
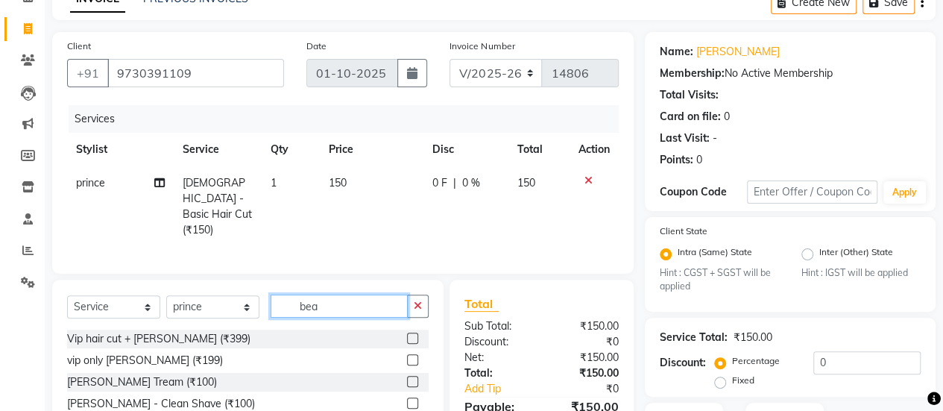
scroll to position [189, 0]
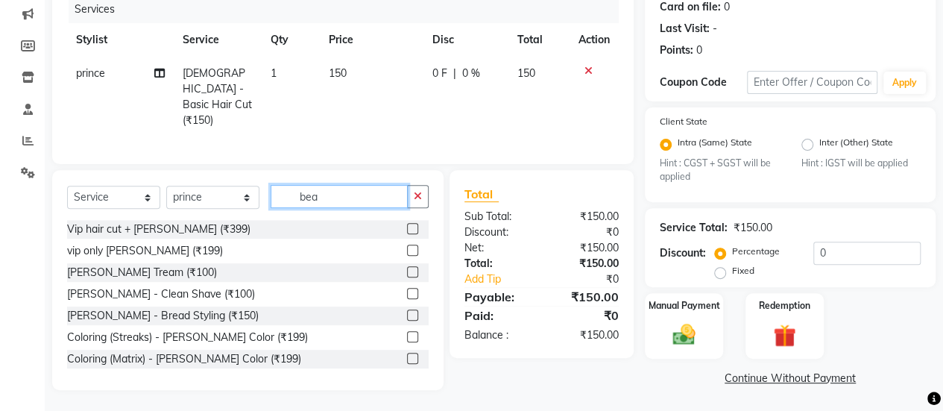
type input "bea"
click at [407, 267] on label at bounding box center [412, 271] width 11 height 11
click at [407, 267] on input "checkbox" at bounding box center [412, 272] width 10 height 10
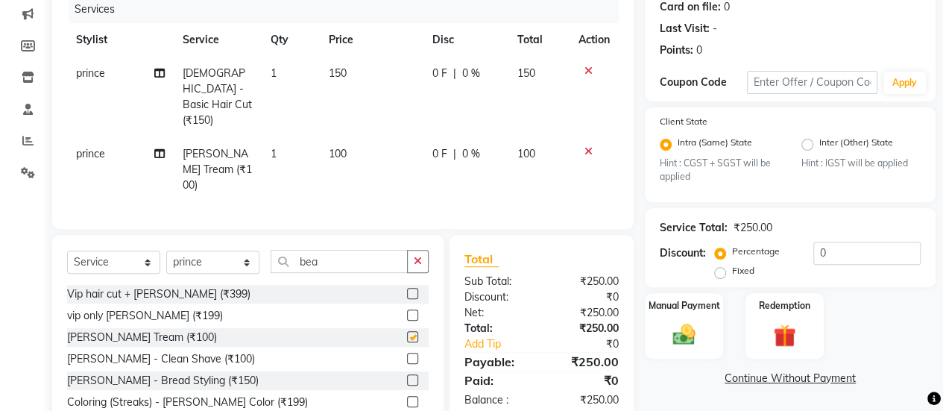
checkbox input "false"
click at [671, 329] on img at bounding box center [684, 334] width 38 height 27
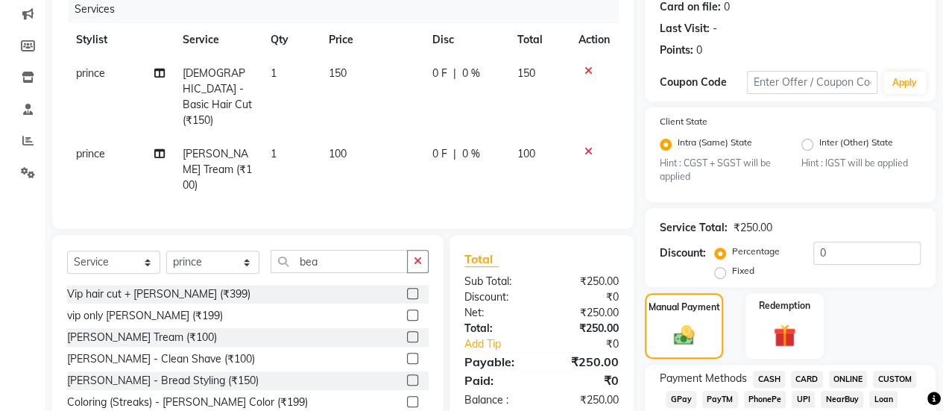
click at [671, 397] on span "GPay" at bounding box center [680, 398] width 31 height 17
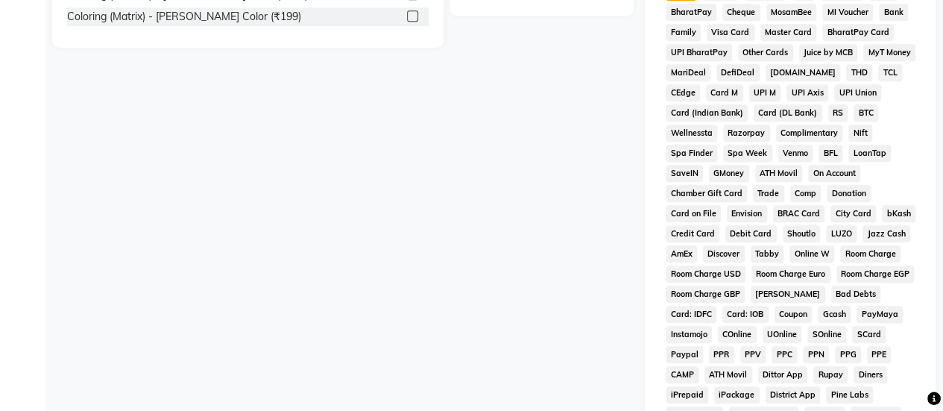
scroll to position [870, 0]
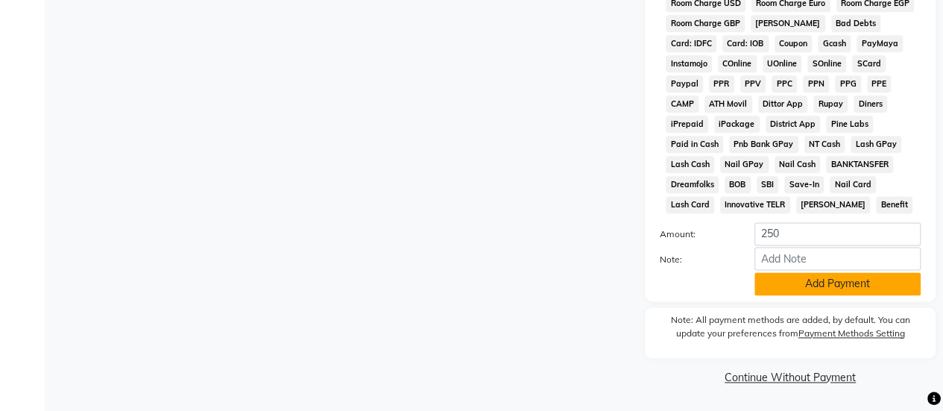
click at [802, 276] on button "Add Payment" at bounding box center [837, 283] width 166 height 23
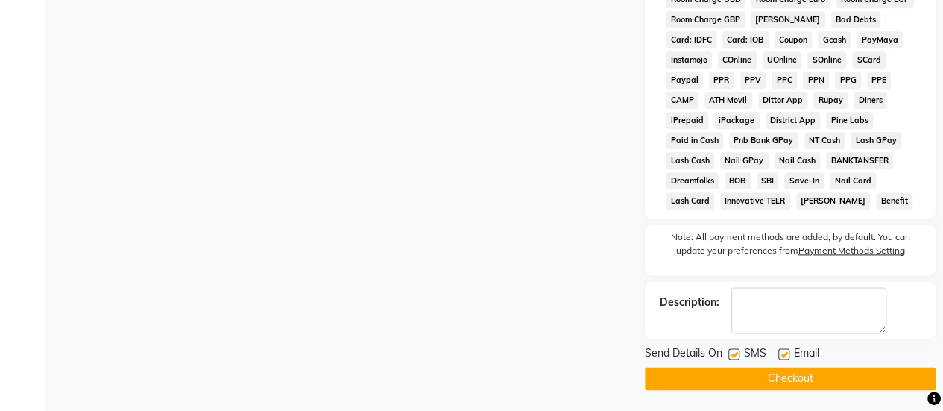
click at [738, 364] on div "SMS" at bounding box center [753, 354] width 50 height 19
click at [736, 358] on label at bounding box center [733, 353] width 11 height 11
click at [736, 358] on input "checkbox" at bounding box center [733, 354] width 10 height 10
checkbox input "false"
click at [737, 385] on button "Checkout" at bounding box center [789, 378] width 291 height 23
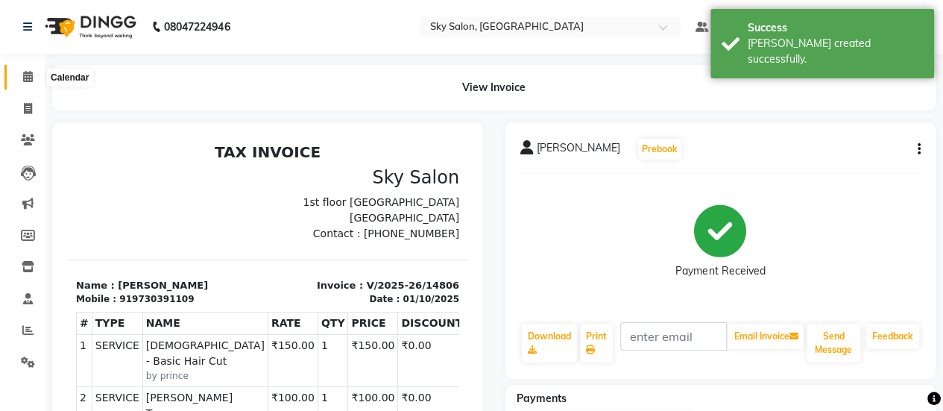
click at [22, 78] on span at bounding box center [28, 77] width 26 height 17
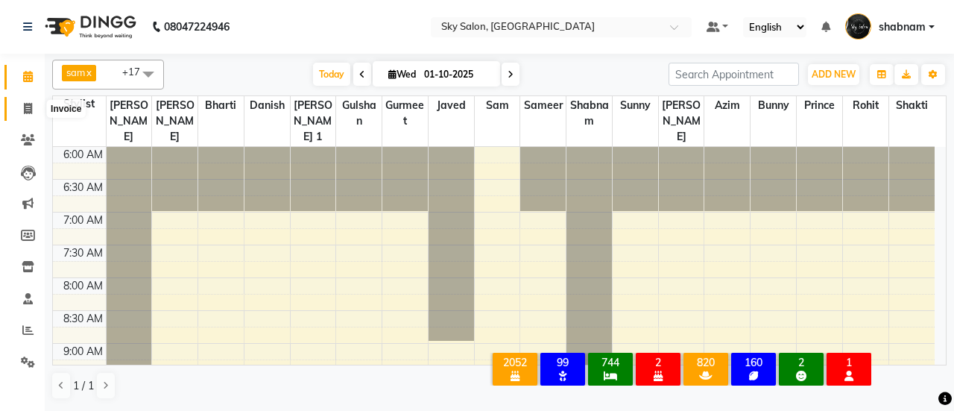
click at [24, 105] on icon at bounding box center [28, 108] width 8 height 11
select select "service"
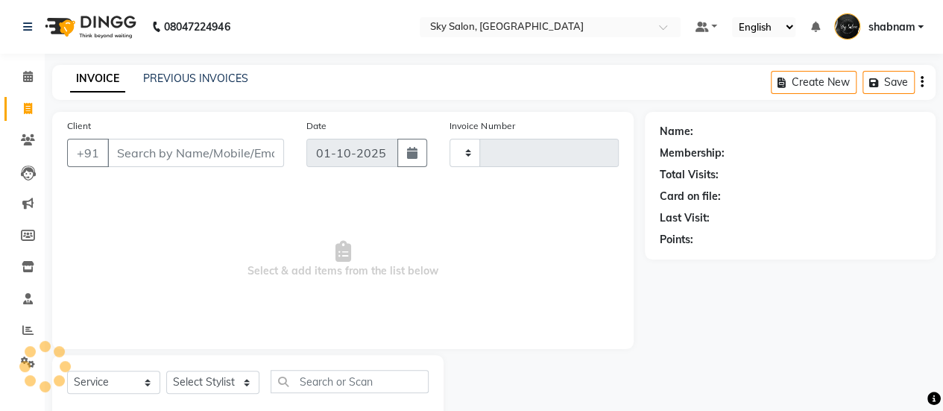
type input "14807"
select select "3537"
drag, startPoint x: 172, startPoint y: 86, endPoint x: 177, endPoint y: 76, distance: 11.0
click at [177, 76] on div "PREVIOUS INVOICES" at bounding box center [195, 79] width 105 height 16
click at [177, 76] on link "PREVIOUS INVOICES" at bounding box center [195, 78] width 105 height 13
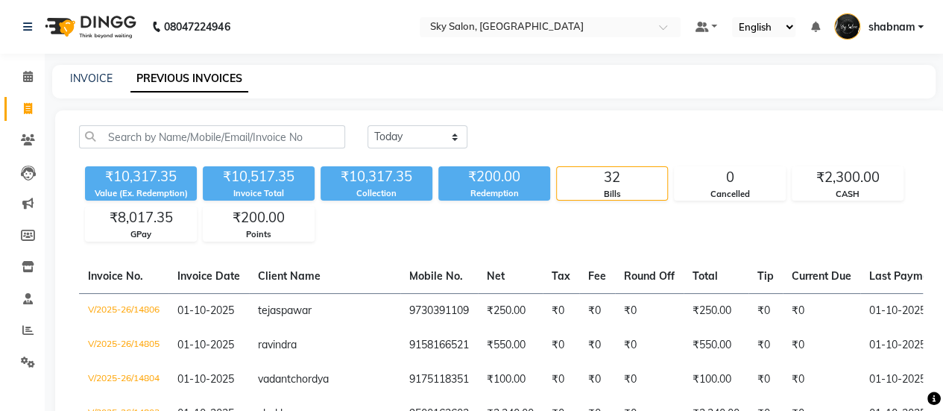
click at [177, 76] on link "PREVIOUS INVOICES" at bounding box center [189, 79] width 118 height 27
click at [91, 80] on link "INVOICE" at bounding box center [91, 78] width 42 height 13
select select "service"
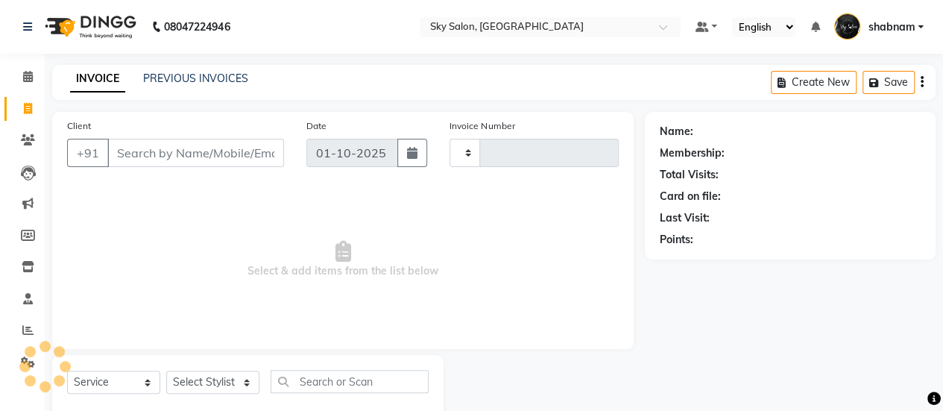
scroll to position [37, 0]
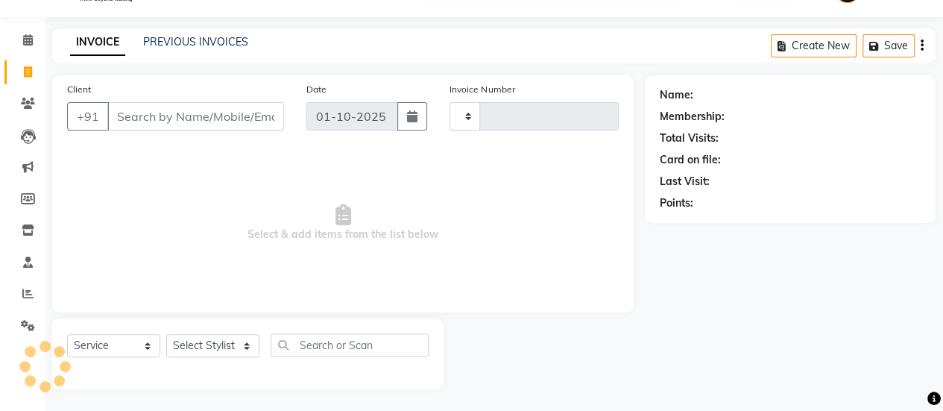
type input "14807"
select select "3537"
click at [91, 80] on div "Client +91 Date [DATE] Invoice Number V/2025 V/[PHONE_NUMBER] Select & add item…" at bounding box center [342, 193] width 581 height 237
click at [181, 41] on link "PREVIOUS INVOICES" at bounding box center [195, 41] width 105 height 13
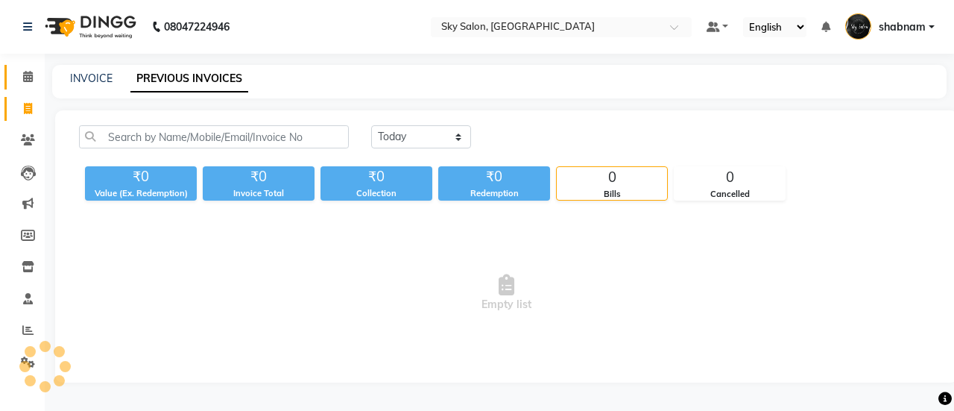
click at [31, 86] on link "Calendar" at bounding box center [22, 77] width 36 height 25
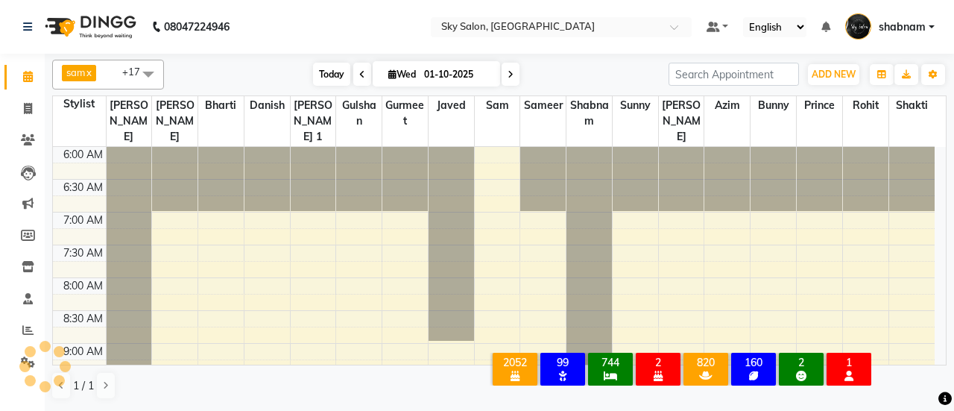
click at [328, 74] on span "Today" at bounding box center [331, 74] width 37 height 23
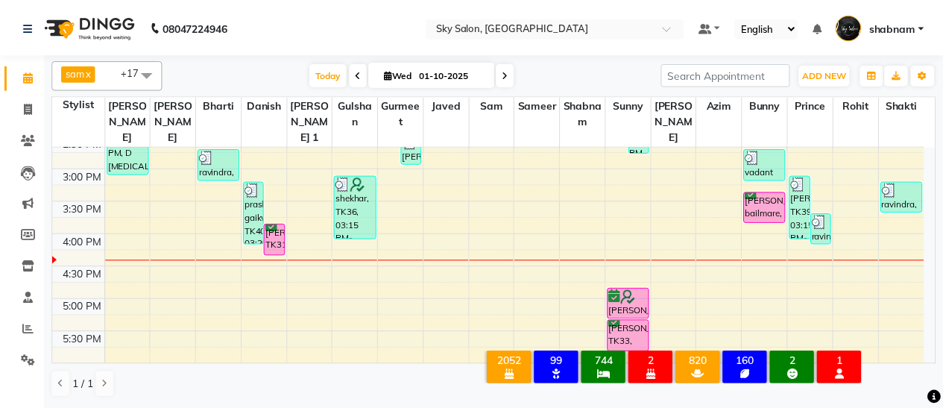
scroll to position [569, 0]
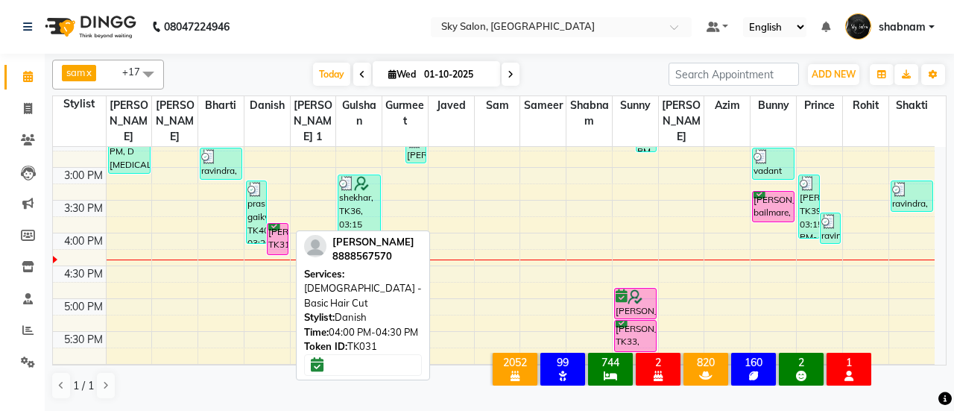
click at [285, 224] on div "[PERSON_NAME], TK31, 04:00 PM-04:30 PM, [DEMOGRAPHIC_DATA] - Basic Hair Cut" at bounding box center [277, 239] width 20 height 31
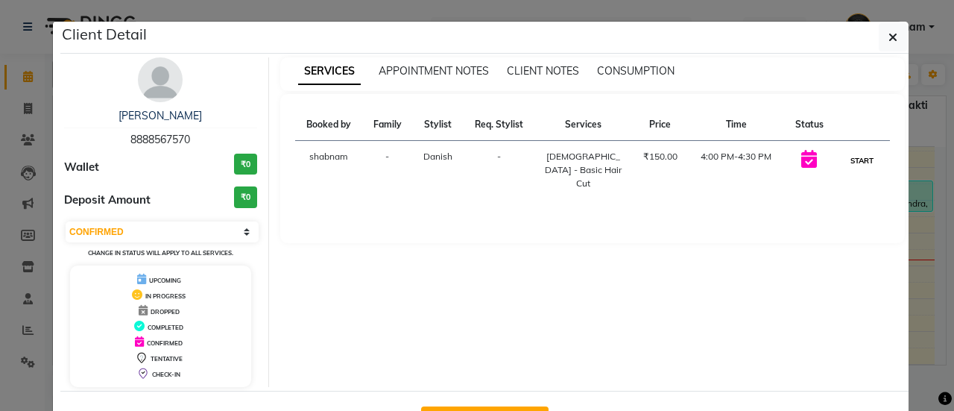
click at [853, 156] on button "START" at bounding box center [861, 160] width 31 height 19
select select "1"
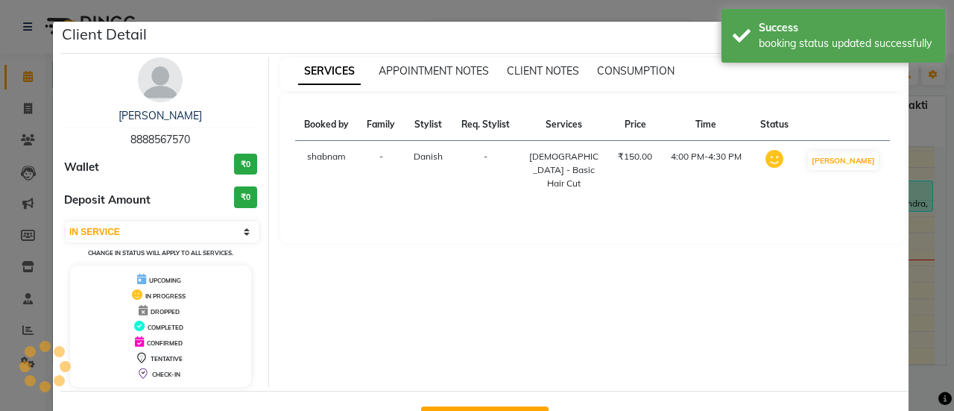
click at [924, 168] on ngb-modal-window "Client Detail [PERSON_NAME] 8888567570 Wallet ₹0 Deposit Amount ₹0 Select IN SE…" at bounding box center [477, 205] width 954 height 411
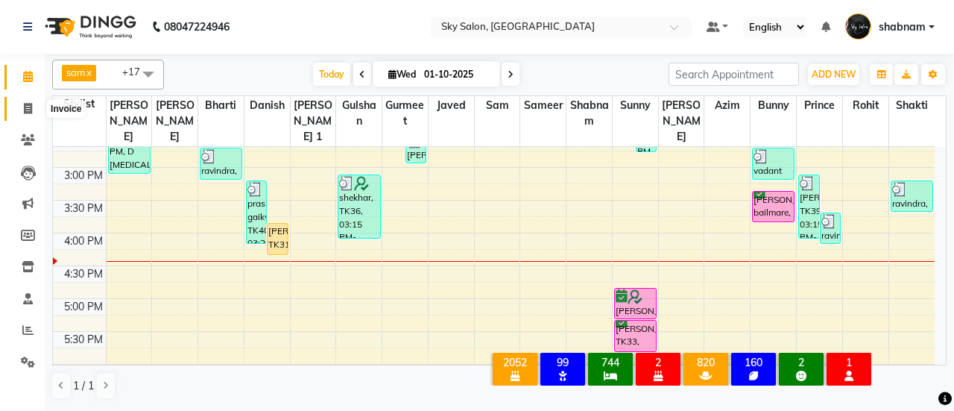
click at [25, 106] on icon at bounding box center [28, 108] width 8 height 11
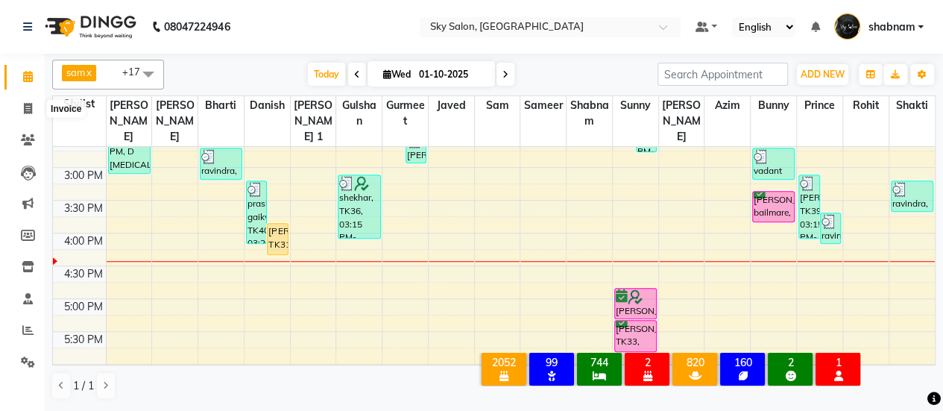
select select "3537"
select select "service"
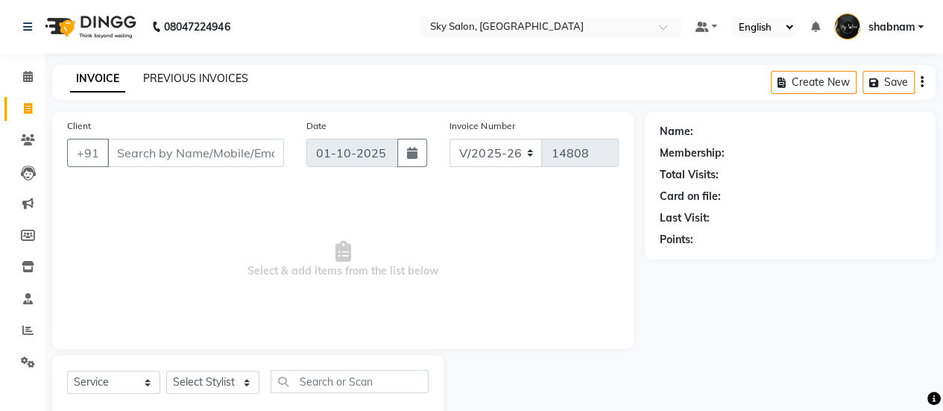
click at [215, 76] on link "PREVIOUS INVOICES" at bounding box center [195, 78] width 105 height 13
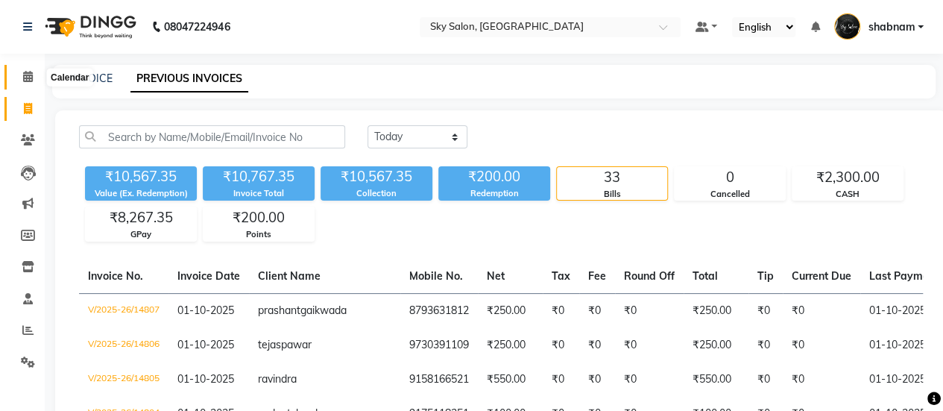
click at [23, 76] on icon at bounding box center [28, 76] width 10 height 11
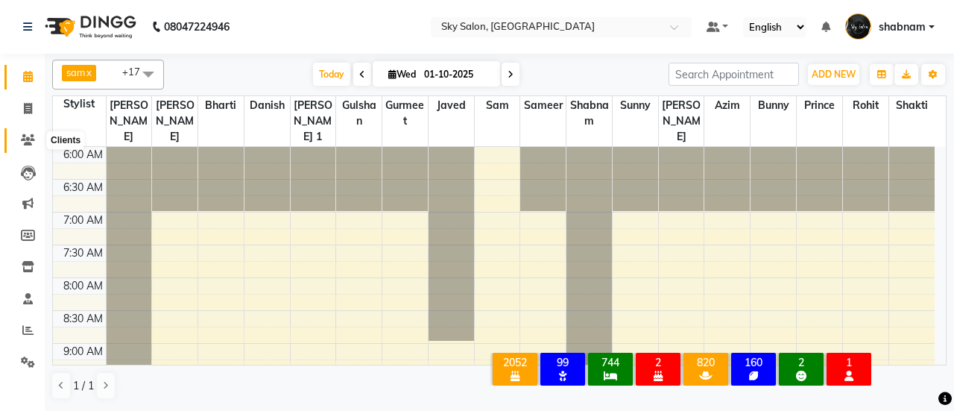
click at [16, 139] on span at bounding box center [28, 140] width 26 height 17
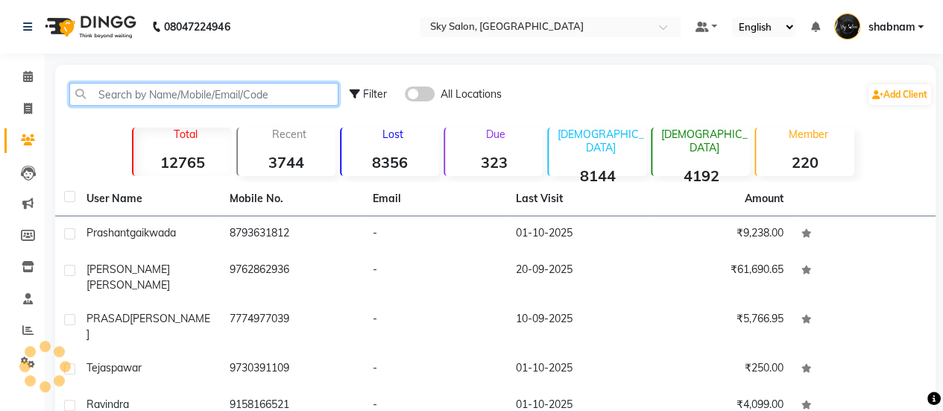
click at [228, 102] on input "text" at bounding box center [203, 94] width 269 height 23
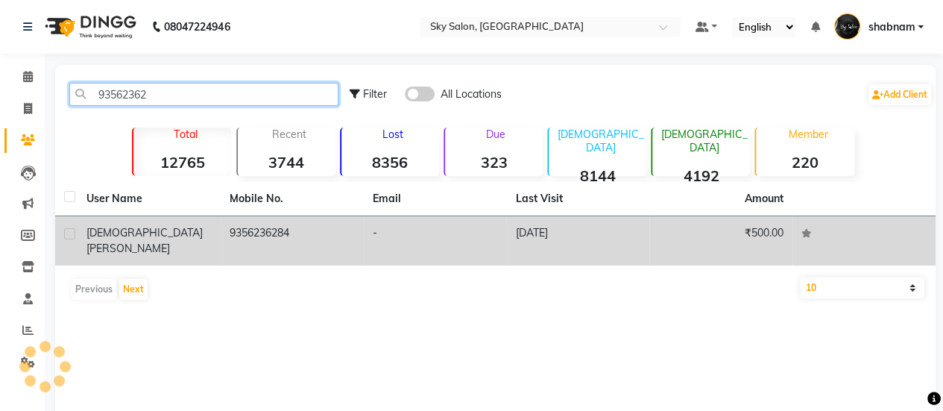
type input "93562362"
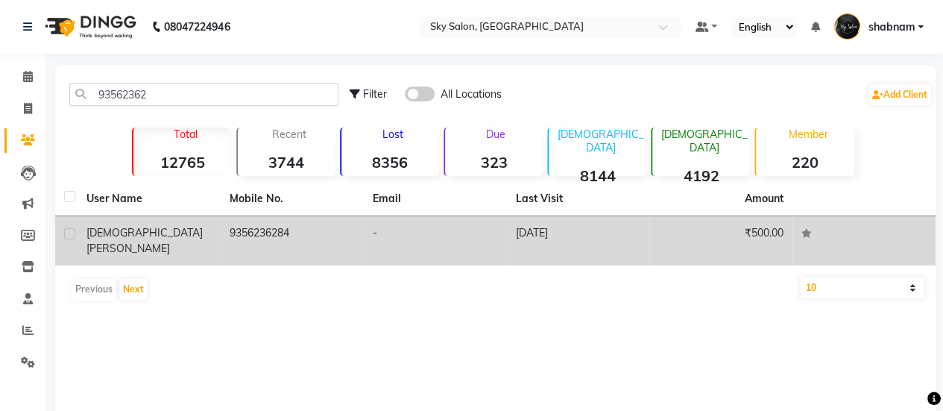
click at [544, 224] on td "[DATE]" at bounding box center [577, 240] width 143 height 49
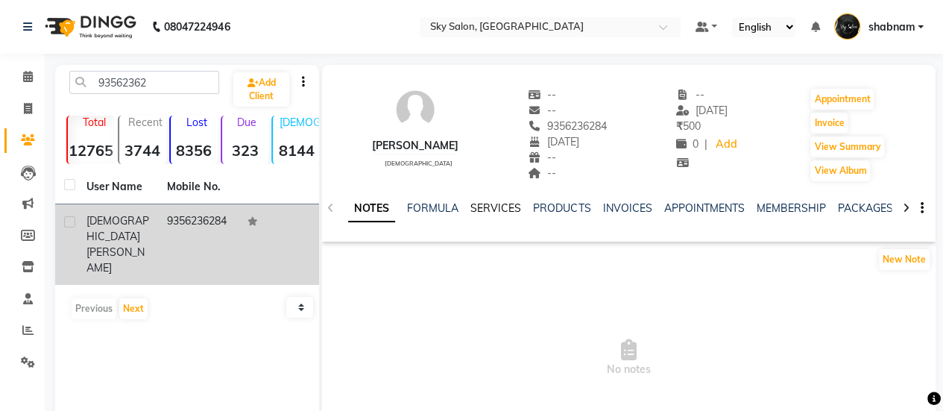
click at [490, 208] on link "SERVICES" at bounding box center [495, 207] width 51 height 13
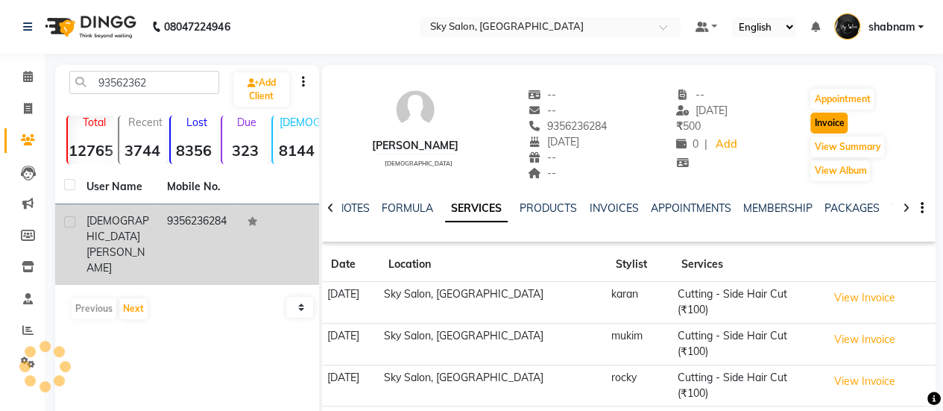
click at [847, 124] on button "Invoice" at bounding box center [828, 123] width 37 height 21
select select "service"
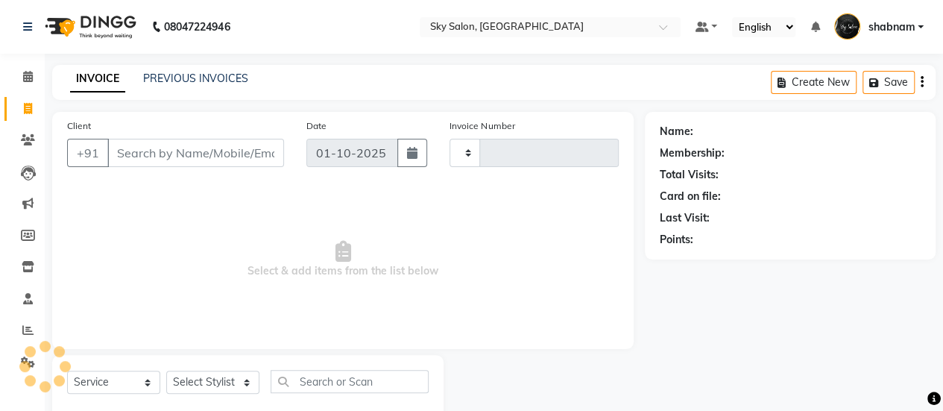
scroll to position [37, 0]
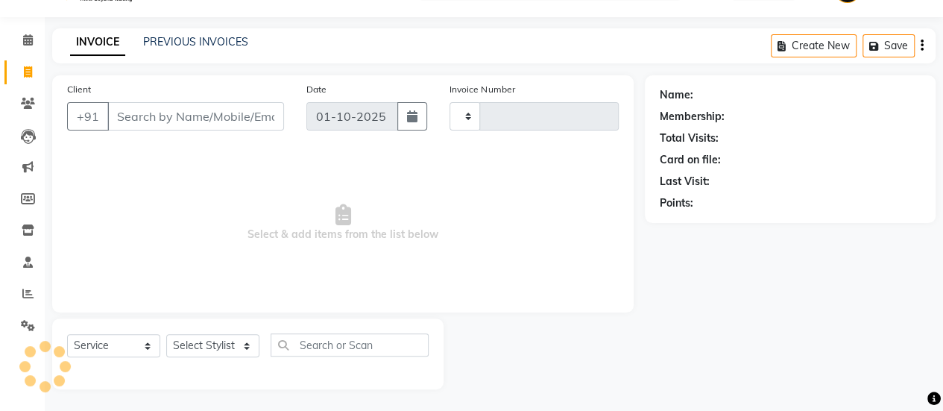
type input "14808"
select select "3537"
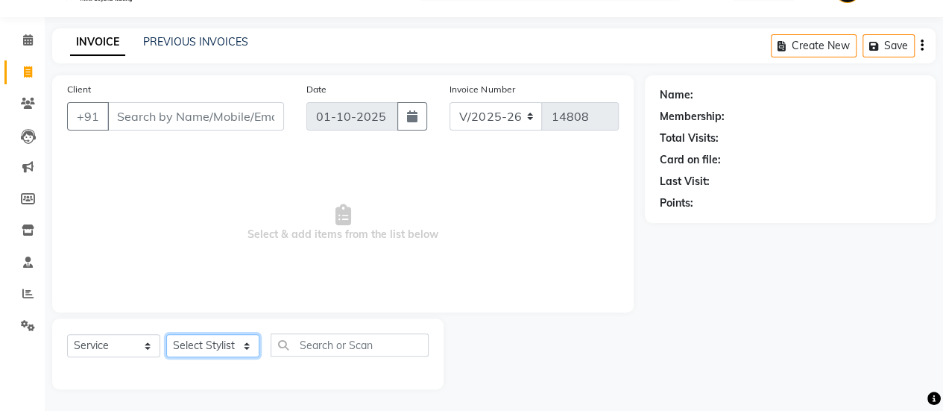
click at [199, 355] on select "Select Stylist" at bounding box center [212, 345] width 93 height 23
type input "9356236284"
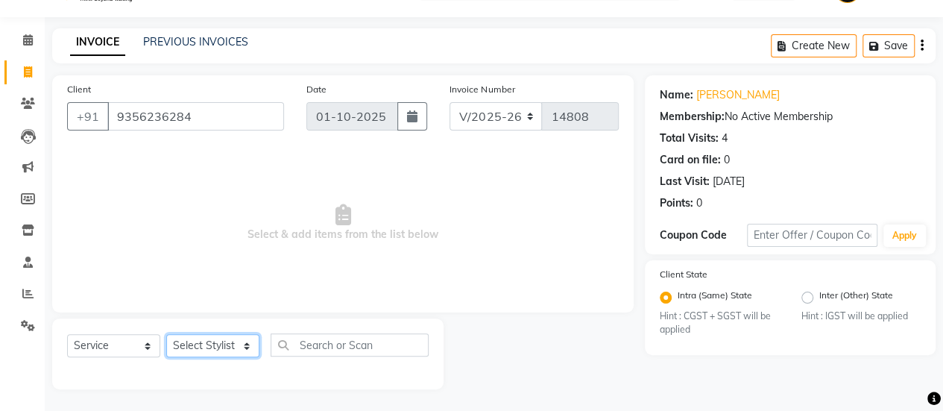
click at [199, 351] on select "Select Stylist afreen [PERSON_NAME] saha [PERSON_NAME] [PERSON_NAME] [PERSON_NA…" at bounding box center [212, 345] width 93 height 23
select select "89643"
click at [166, 334] on select "Select Stylist afreen [PERSON_NAME] saha [PERSON_NAME] [PERSON_NAME] [PERSON_NA…" at bounding box center [212, 345] width 93 height 23
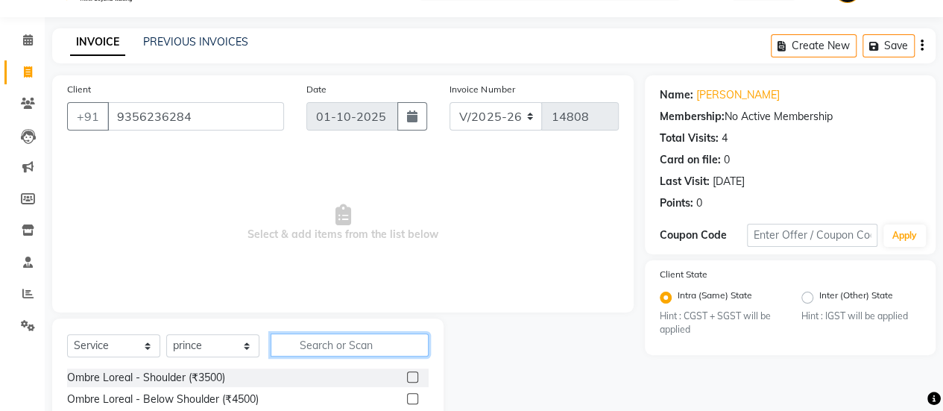
click at [320, 351] on input "text" at bounding box center [349, 344] width 158 height 23
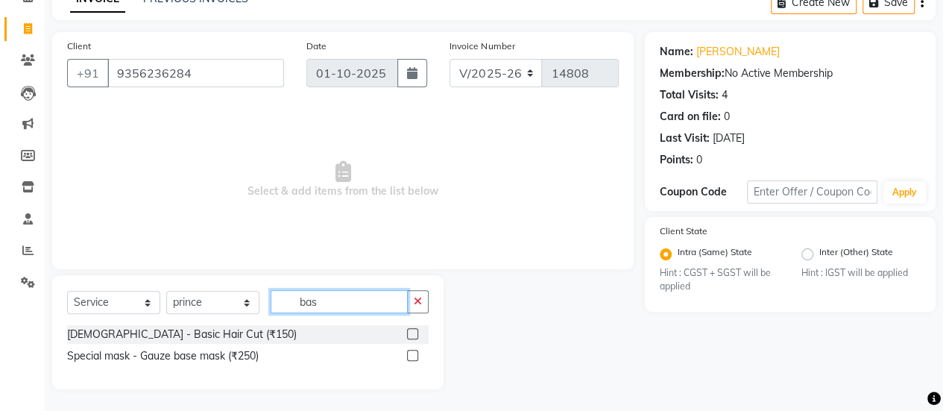
type input "bas"
click at [411, 332] on div at bounding box center [418, 334] width 22 height 19
click at [411, 332] on label at bounding box center [412, 333] width 11 height 11
click at [411, 332] on input "checkbox" at bounding box center [412, 334] width 10 height 10
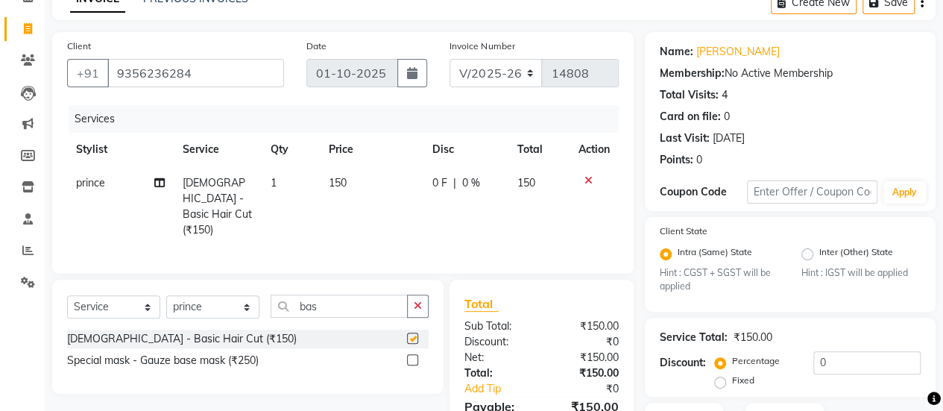
checkbox input "false"
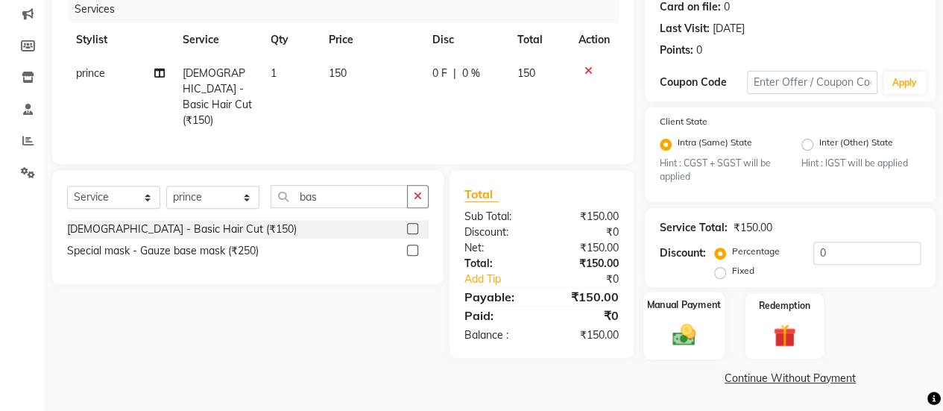
click at [678, 327] on img at bounding box center [684, 334] width 38 height 27
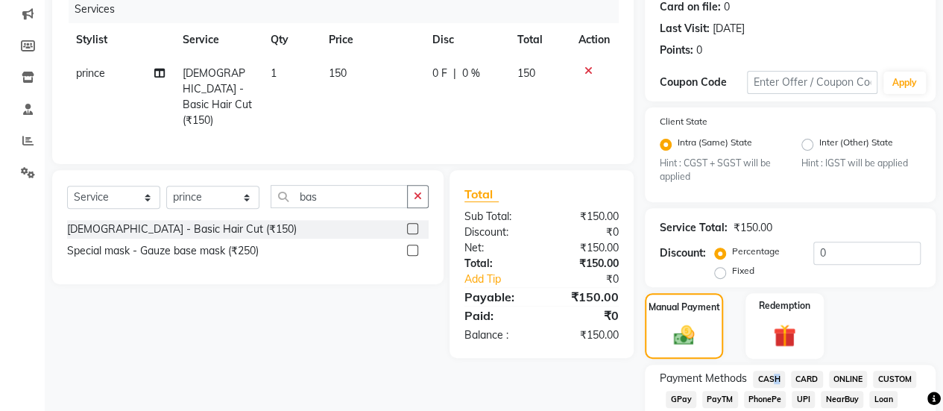
drag, startPoint x: 784, startPoint y: 365, endPoint x: 769, endPoint y: 376, distance: 18.6
click at [769, 376] on span "CASH" at bounding box center [769, 378] width 32 height 17
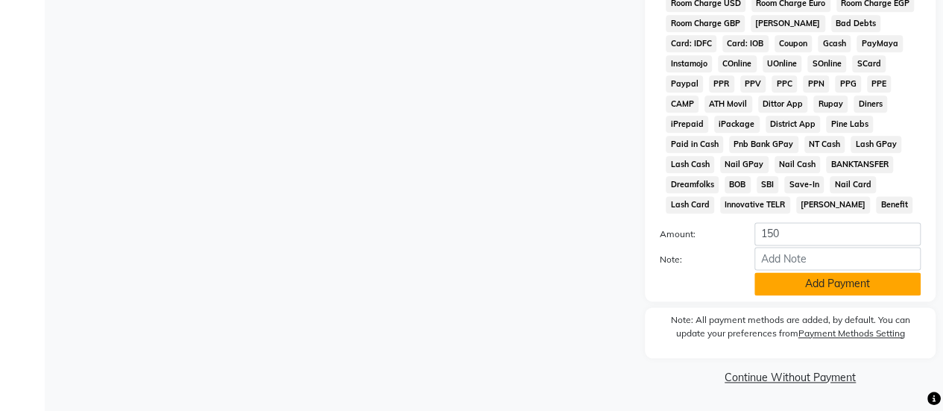
click at [807, 288] on button "Add Payment" at bounding box center [837, 283] width 166 height 23
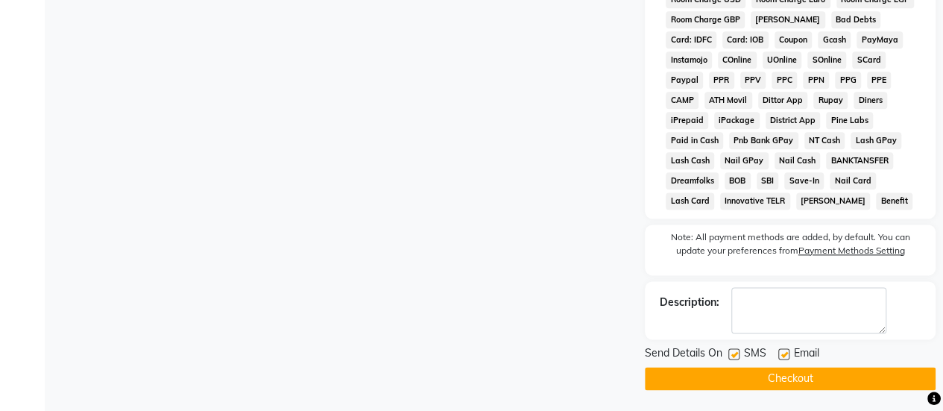
click at [732, 358] on div "Send Details On SMS Email" at bounding box center [789, 354] width 291 height 19
drag, startPoint x: 732, startPoint y: 358, endPoint x: 726, endPoint y: 408, distance: 50.3
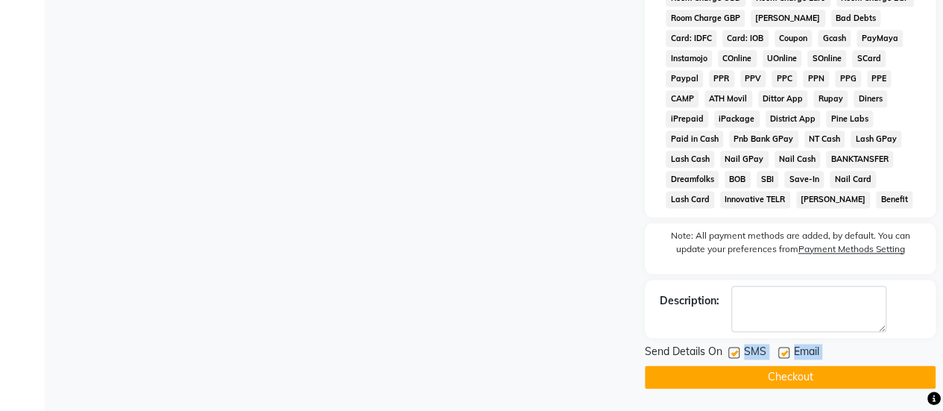
click at [735, 354] on label at bounding box center [733, 351] width 11 height 11
click at [735, 354] on input "checkbox" at bounding box center [733, 353] width 10 height 10
checkbox input "false"
click at [718, 386] on button "Checkout" at bounding box center [789, 376] width 291 height 23
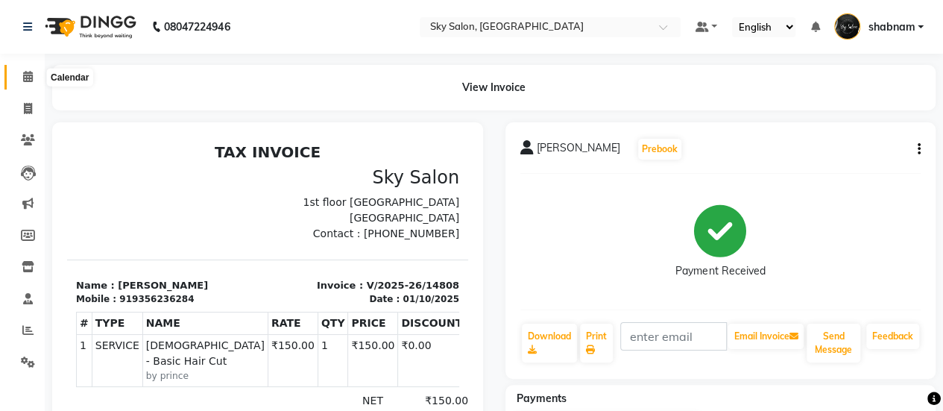
click at [28, 80] on icon at bounding box center [28, 76] width 10 height 11
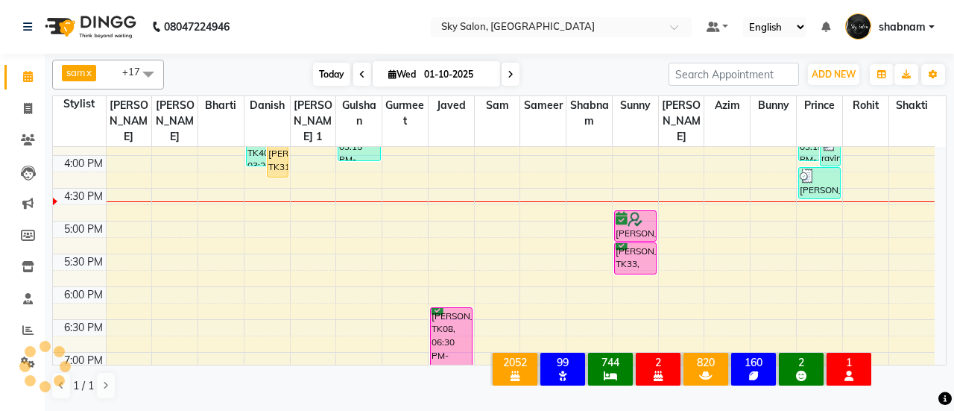
click at [323, 65] on span "Today" at bounding box center [331, 74] width 37 height 23
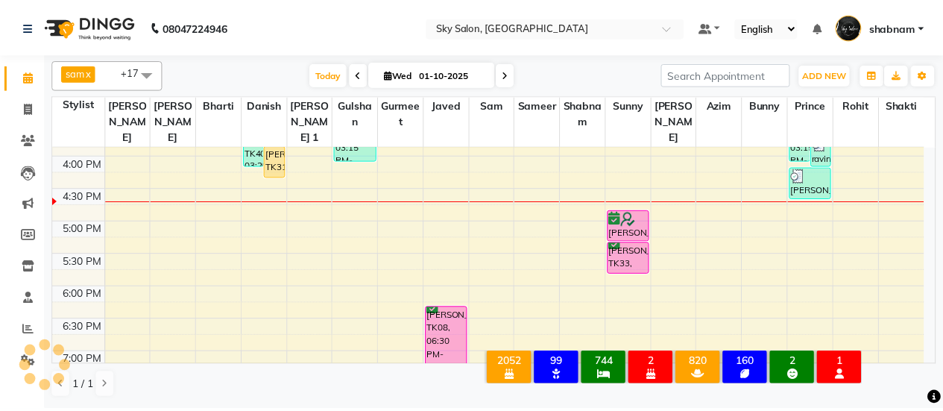
scroll to position [601, 0]
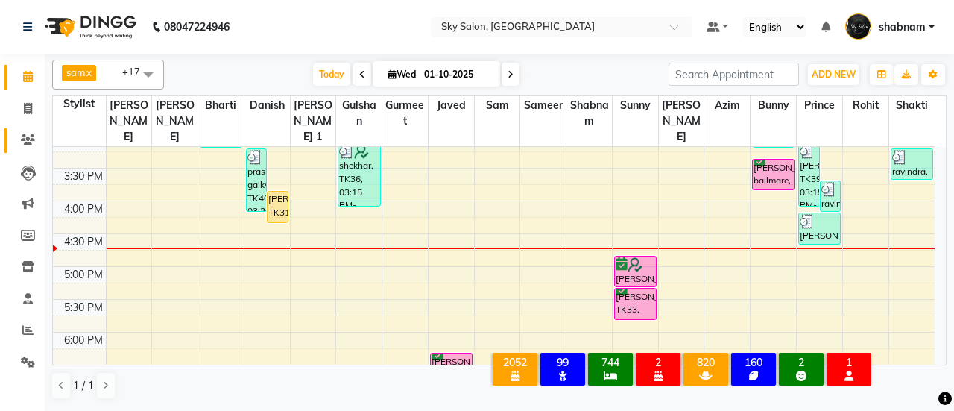
click at [10, 145] on link "Clients" at bounding box center [22, 140] width 36 height 25
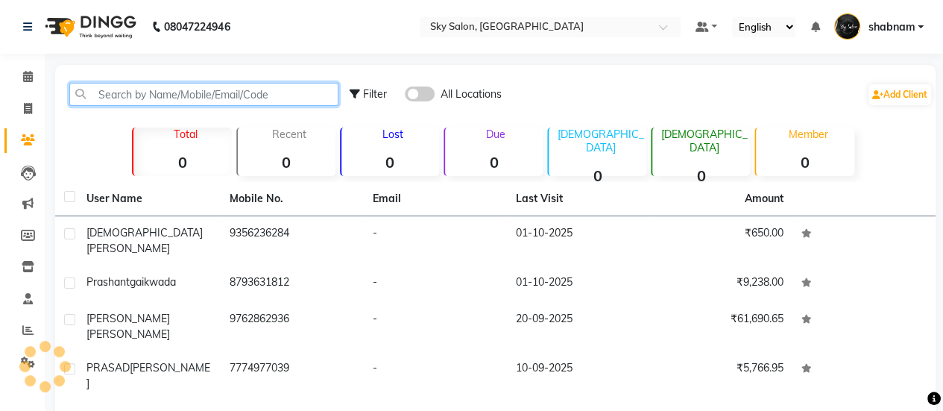
click at [177, 102] on input "text" at bounding box center [203, 94] width 269 height 23
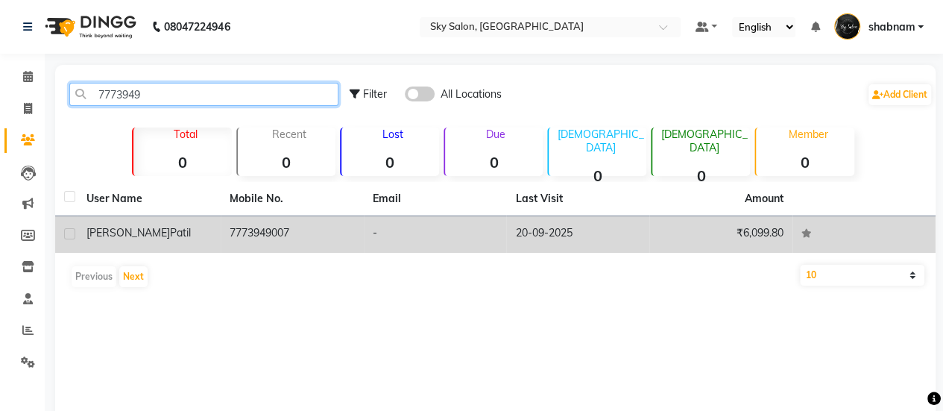
type input "7773949"
click at [246, 224] on td "7773949007" at bounding box center [292, 234] width 143 height 37
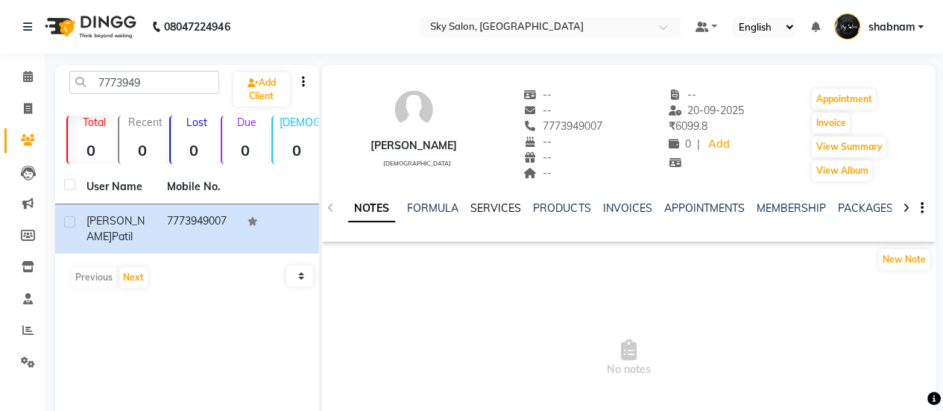
click at [485, 207] on link "SERVICES" at bounding box center [495, 207] width 51 height 13
